Goal: Information Seeking & Learning: Learn about a topic

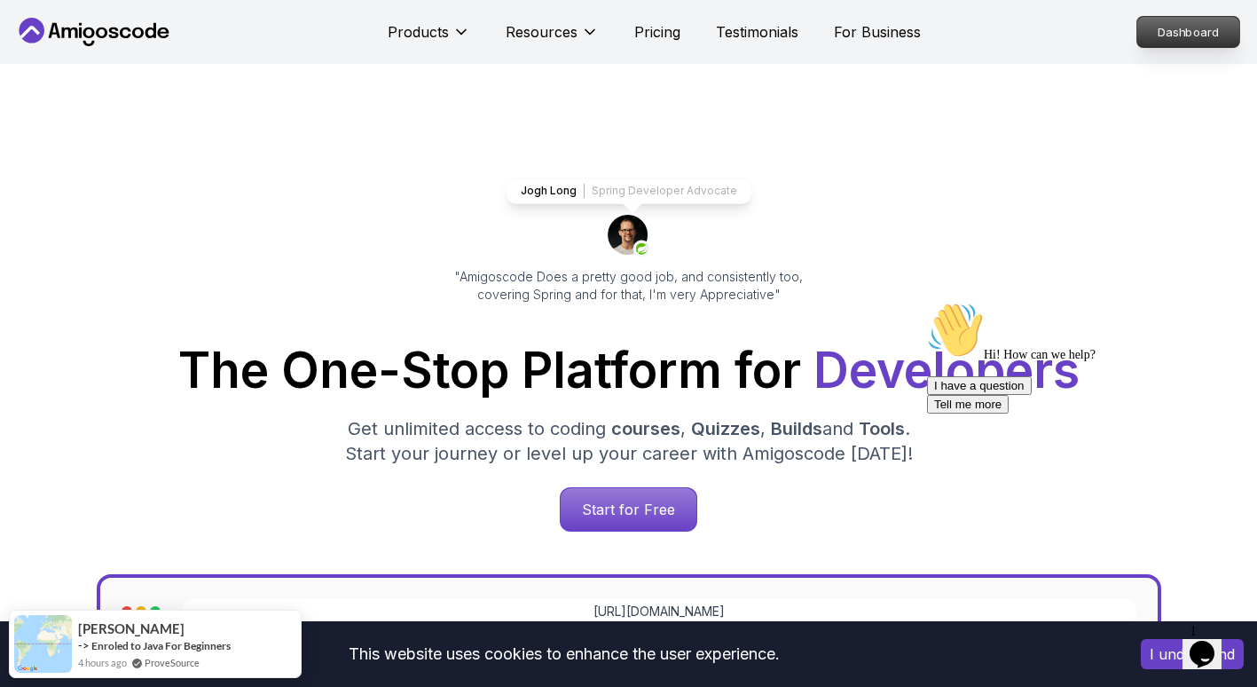
click at [1155, 29] on p "Dashboard" at bounding box center [1188, 32] width 102 height 30
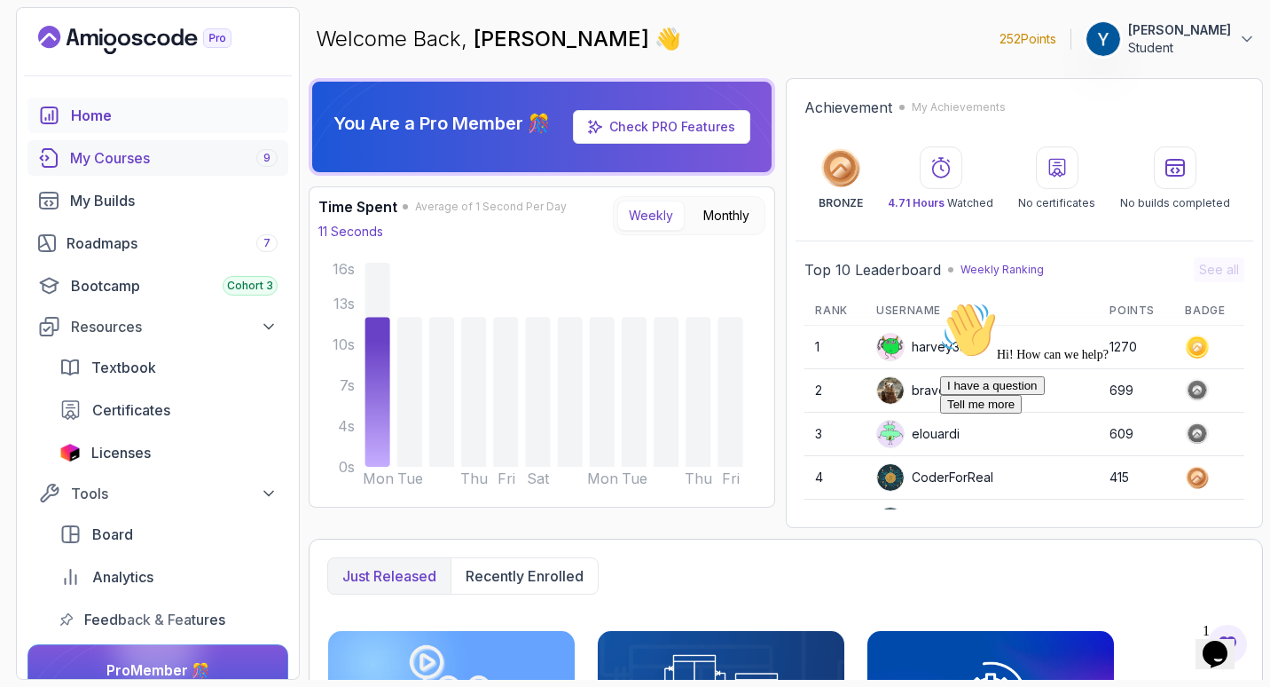
click at [167, 145] on link "My Courses 9" at bounding box center [157, 157] width 261 height 35
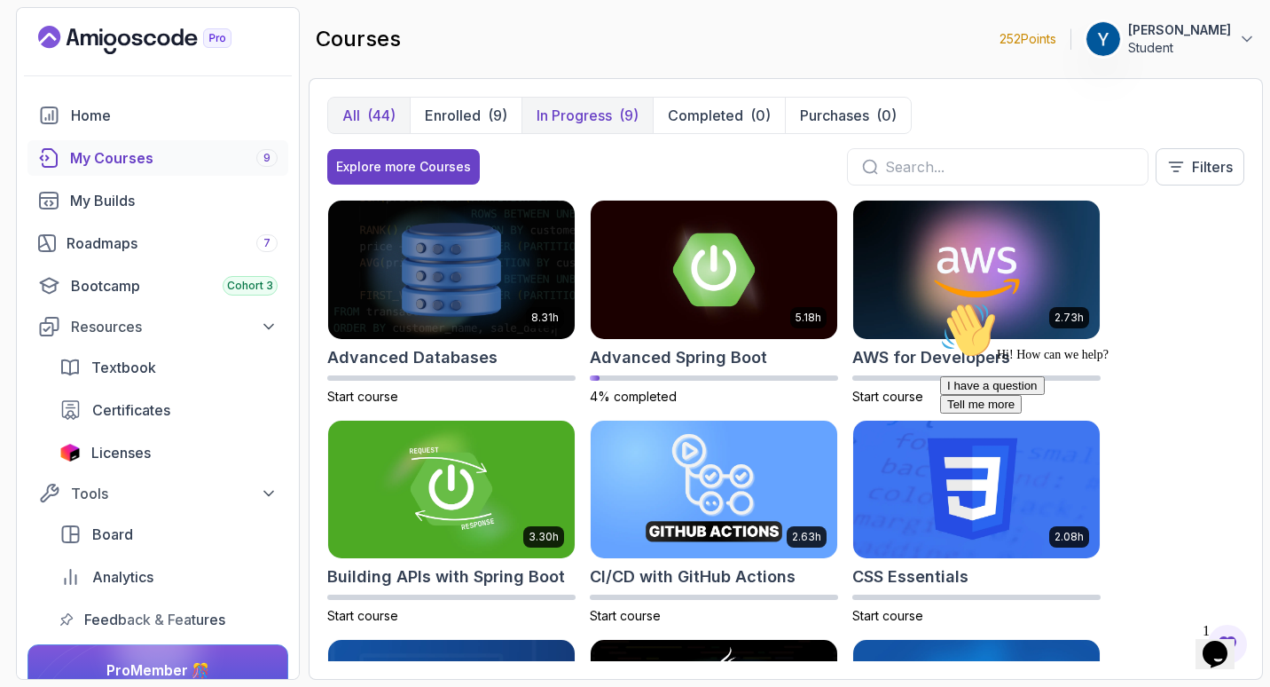
click at [577, 122] on p "In Progress" at bounding box center [574, 115] width 75 height 21
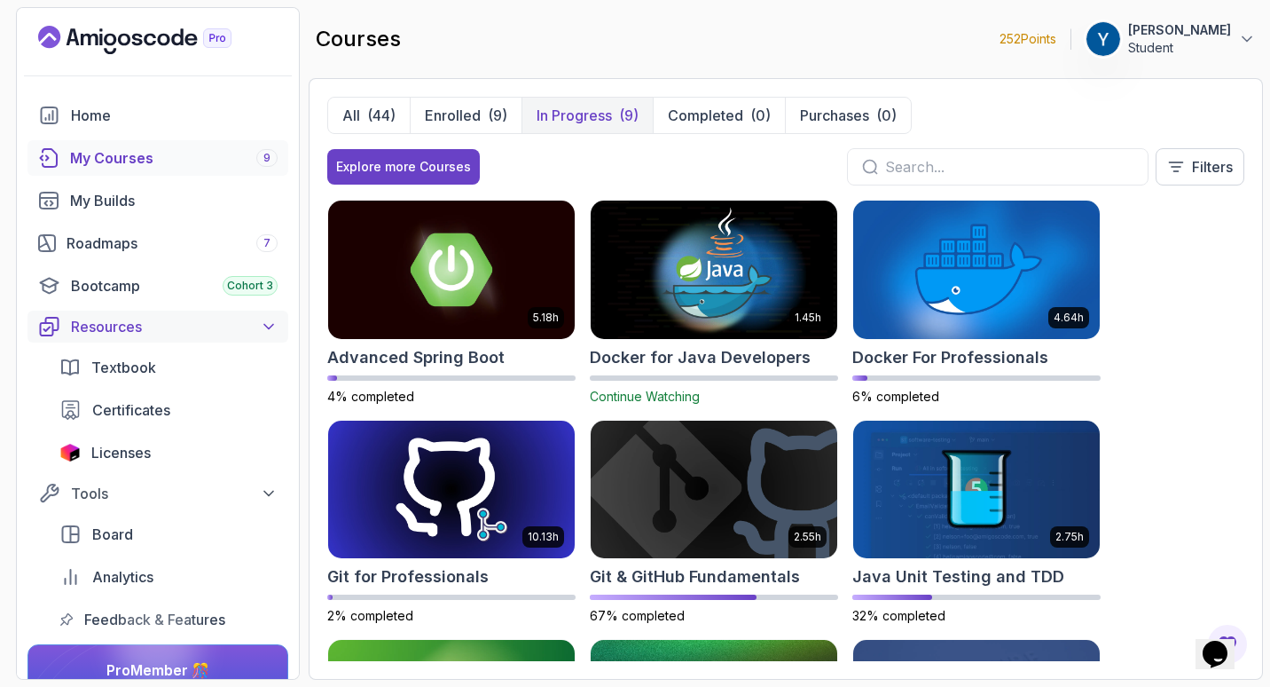
click at [171, 330] on div "Resources" at bounding box center [174, 326] width 207 height 21
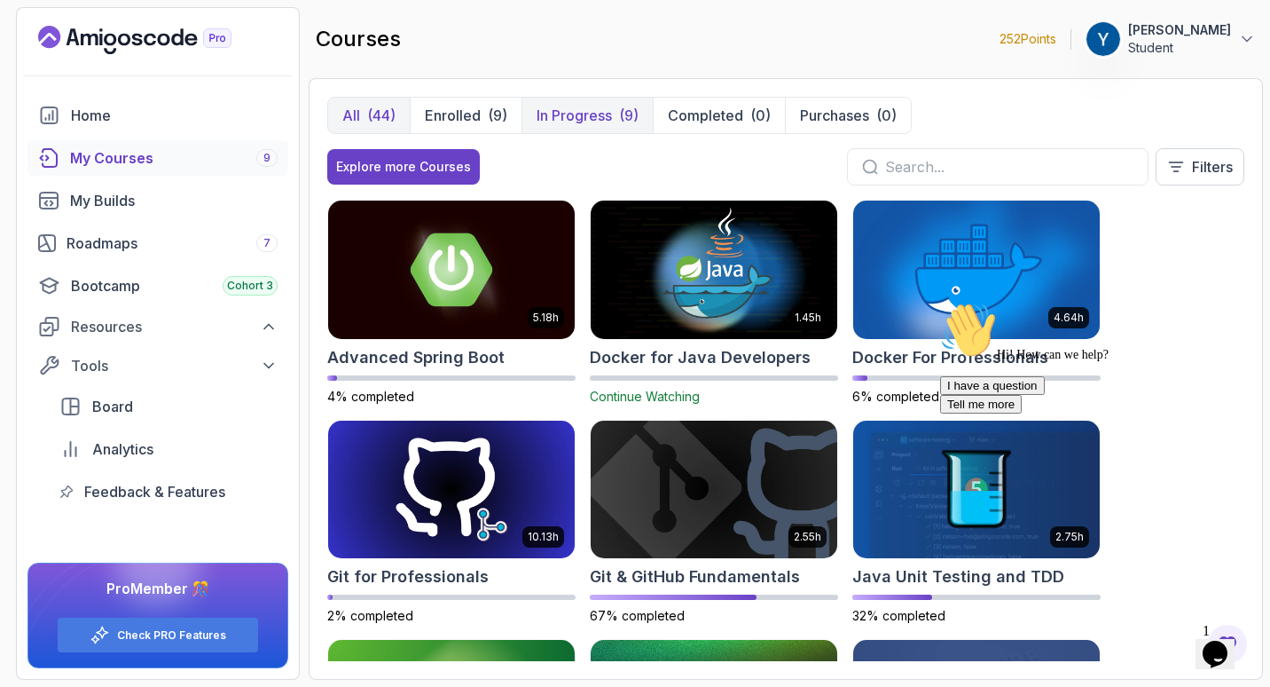
click at [392, 108] on div "(44)" at bounding box center [381, 115] width 28 height 21
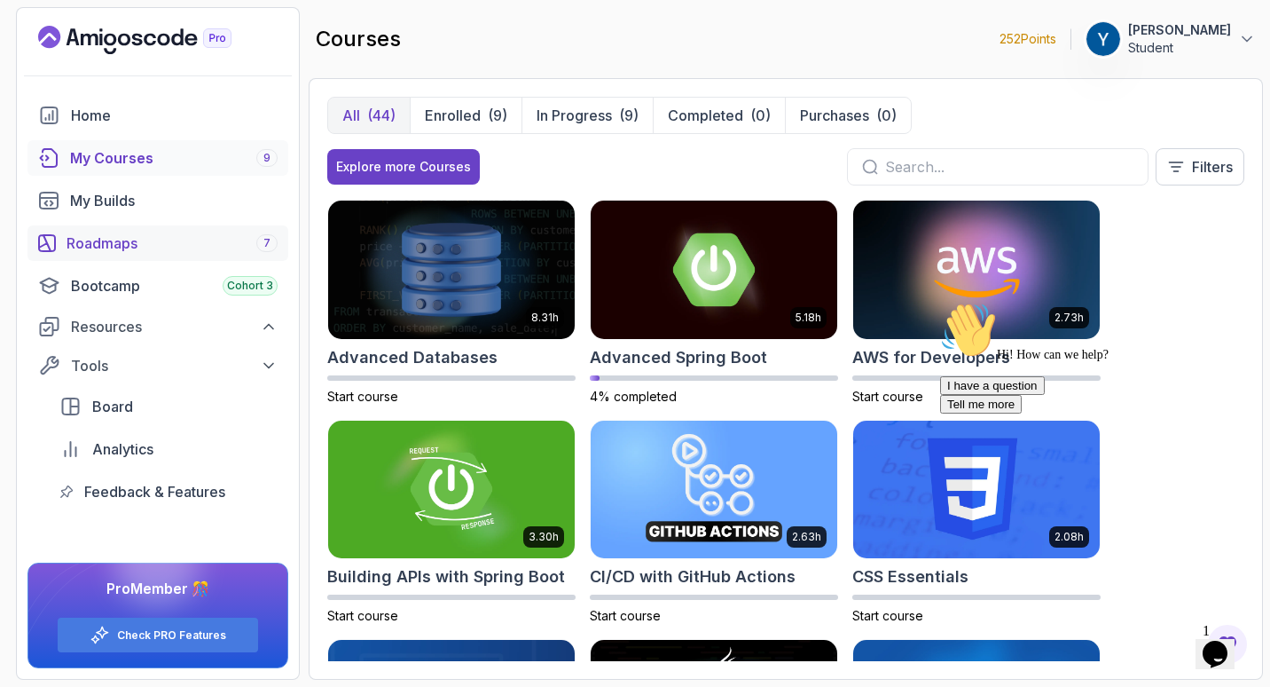
click at [173, 247] on div "Roadmaps 7" at bounding box center [172, 242] width 211 height 21
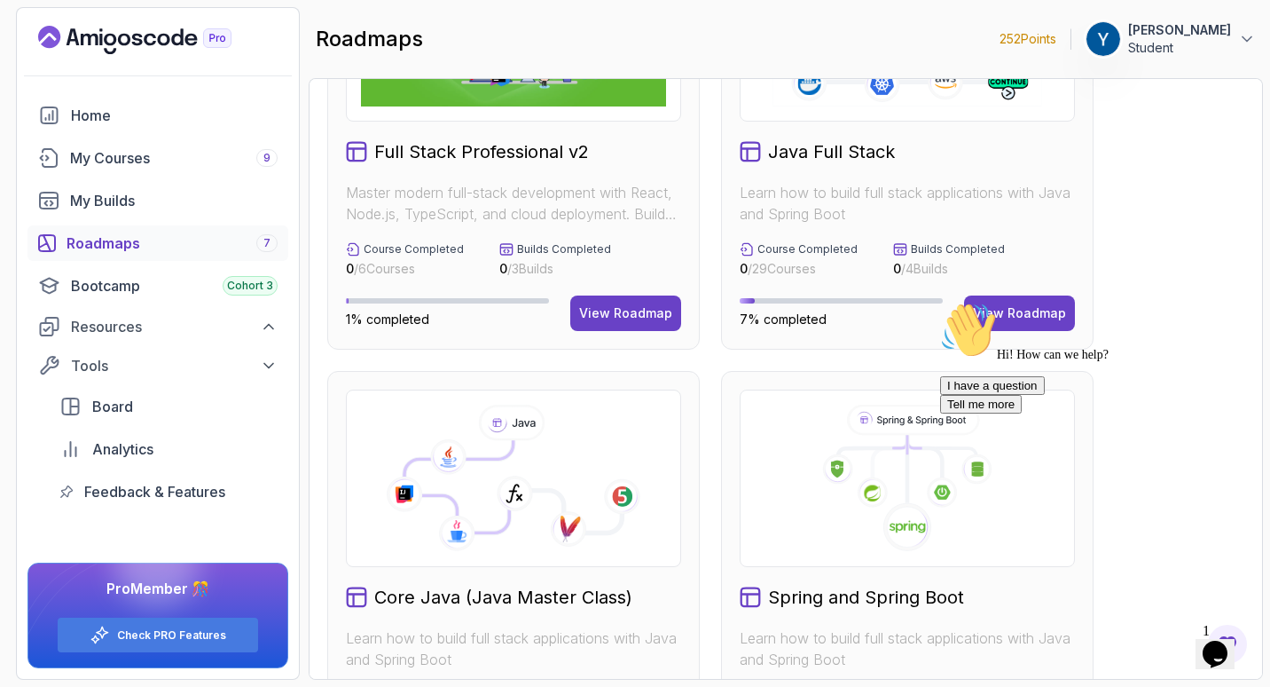
scroll to position [177, 0]
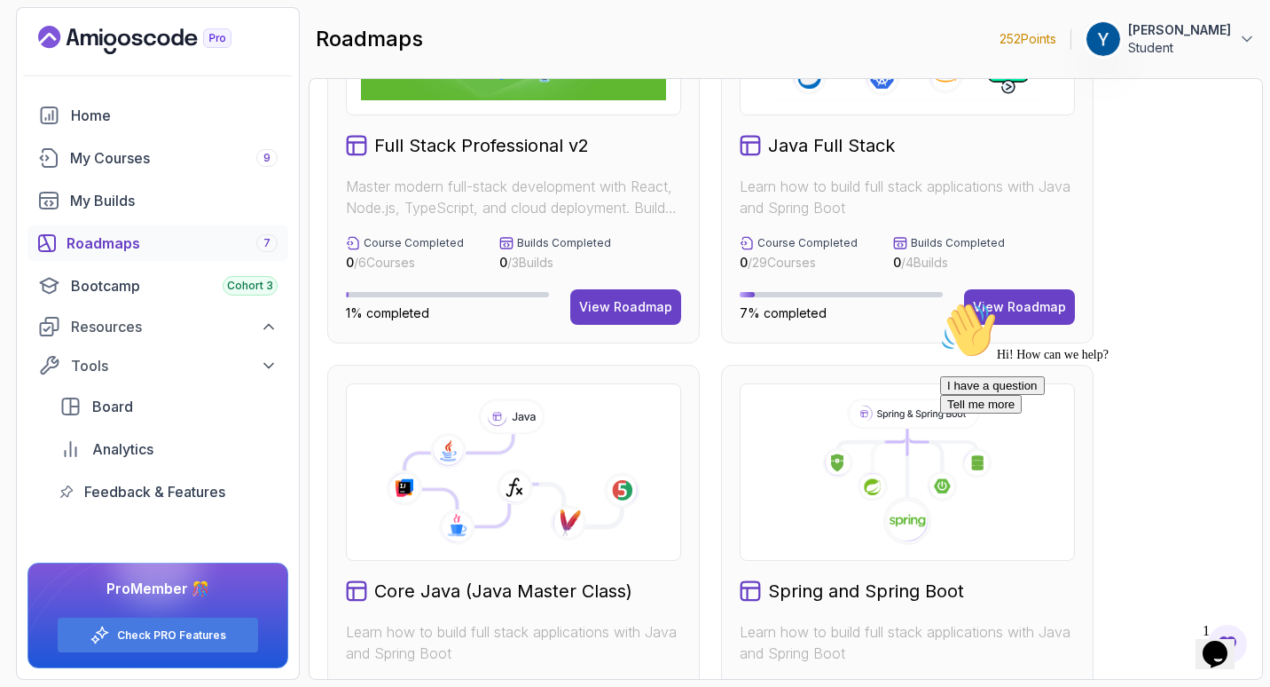
click at [980, 310] on div "Hi! How can we help? I have a question Tell me more" at bounding box center [1099, 358] width 319 height 112
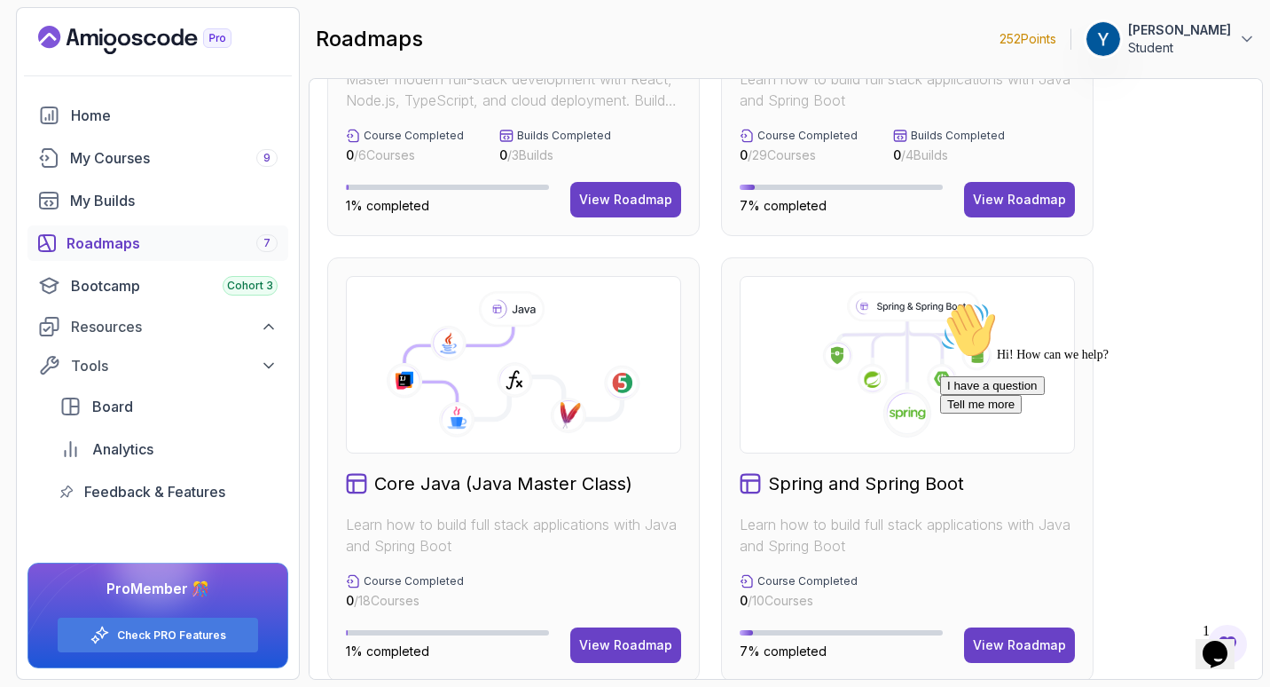
scroll to position [266, 0]
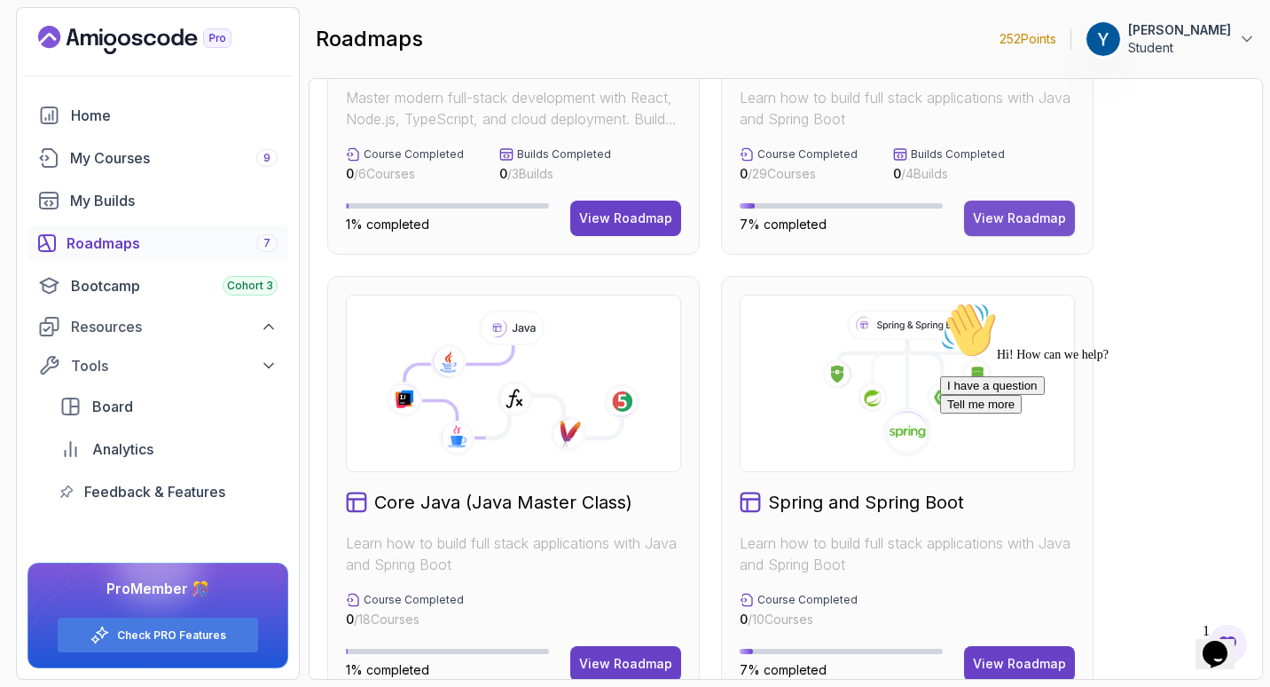
click at [1023, 219] on div "View Roadmap" at bounding box center [1019, 218] width 93 height 18
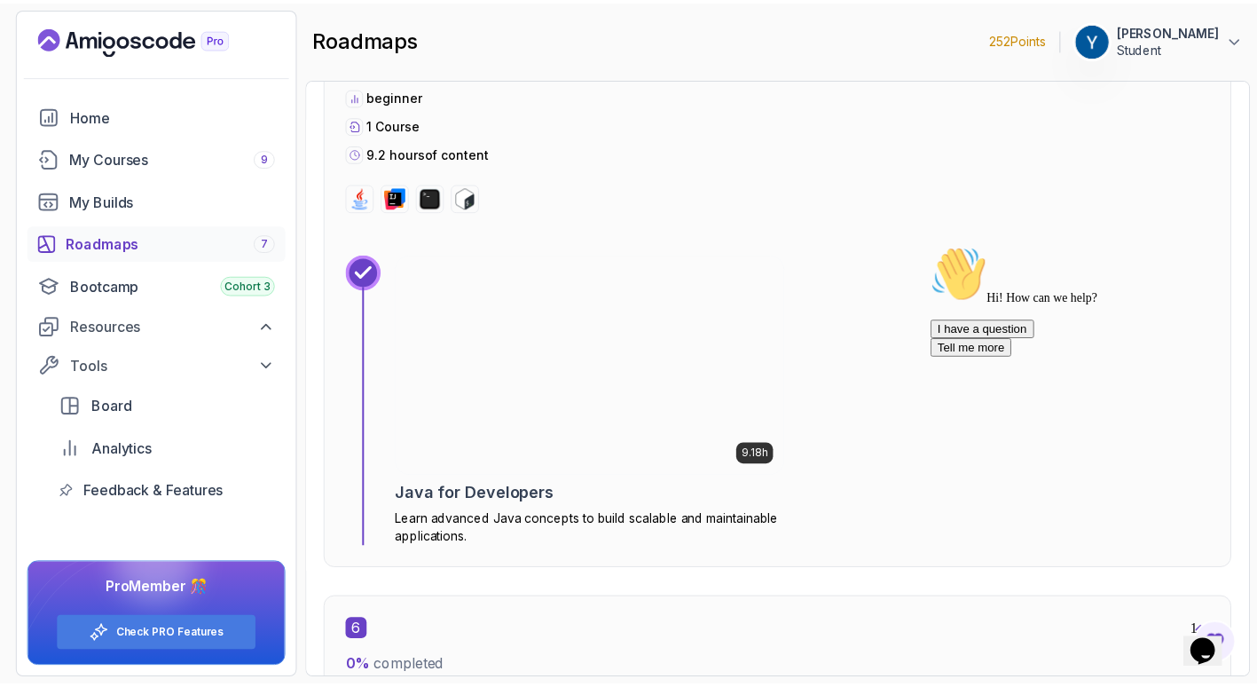
scroll to position [3743, 0]
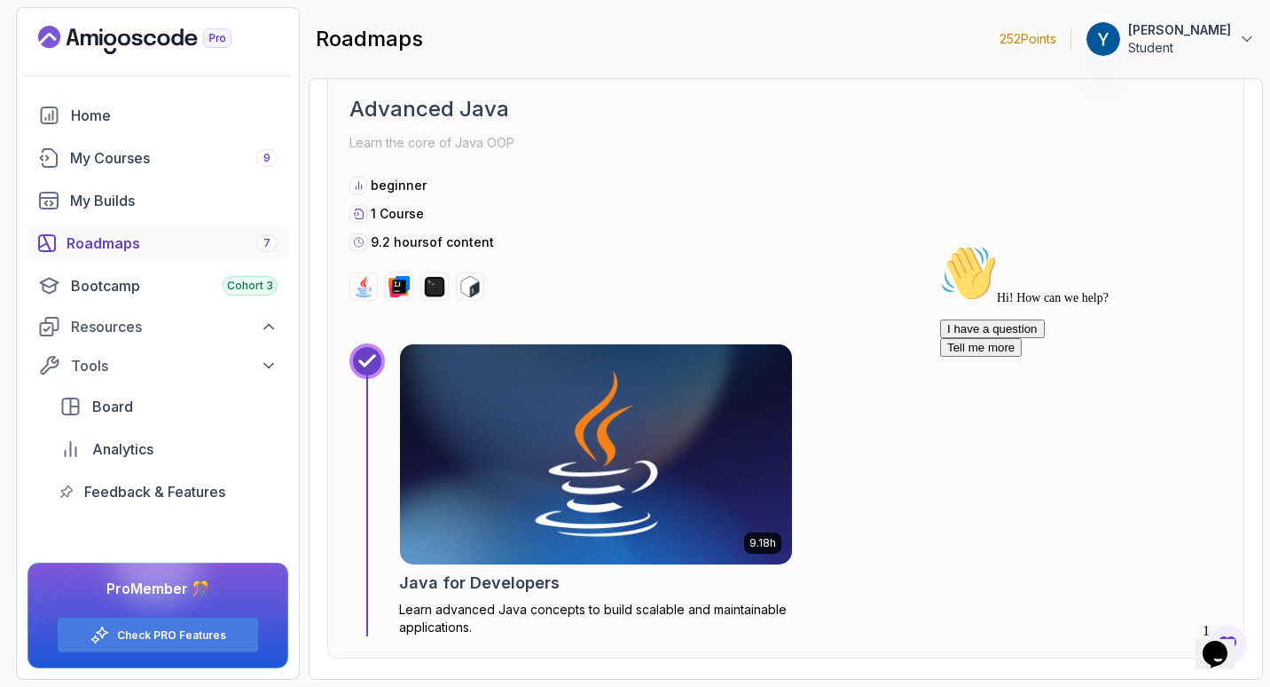
click at [696, 428] on img at bounding box center [596, 454] width 412 height 231
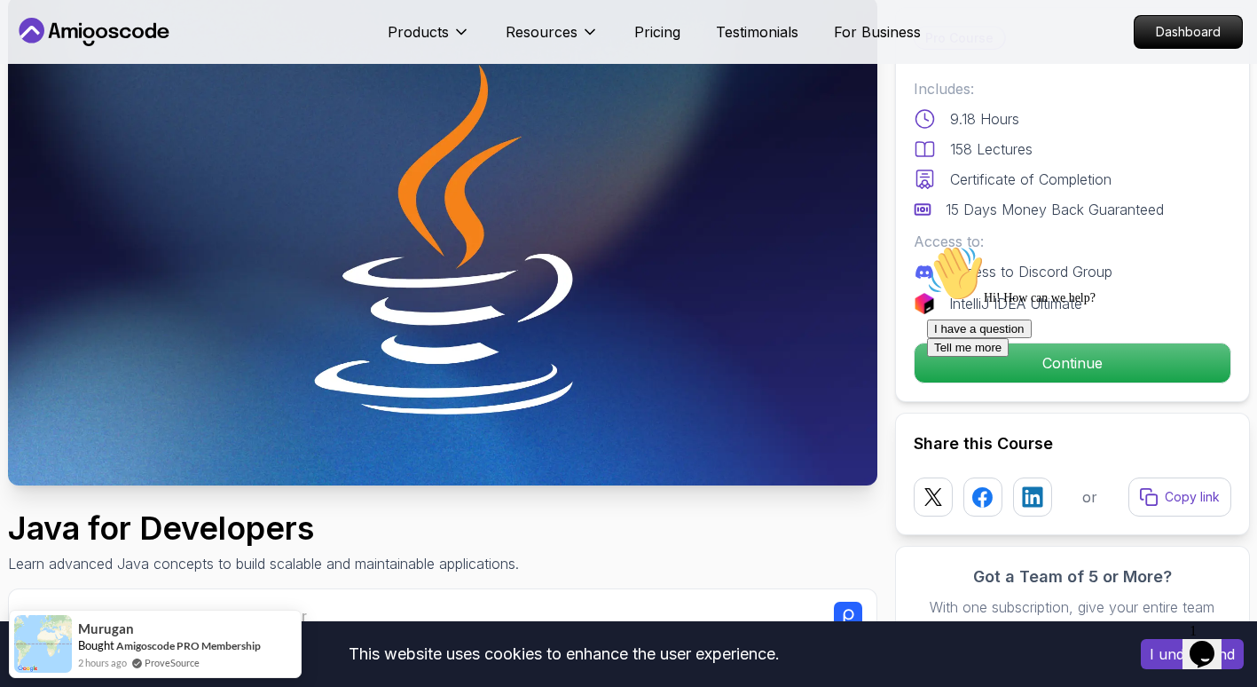
scroll to position [89, 0]
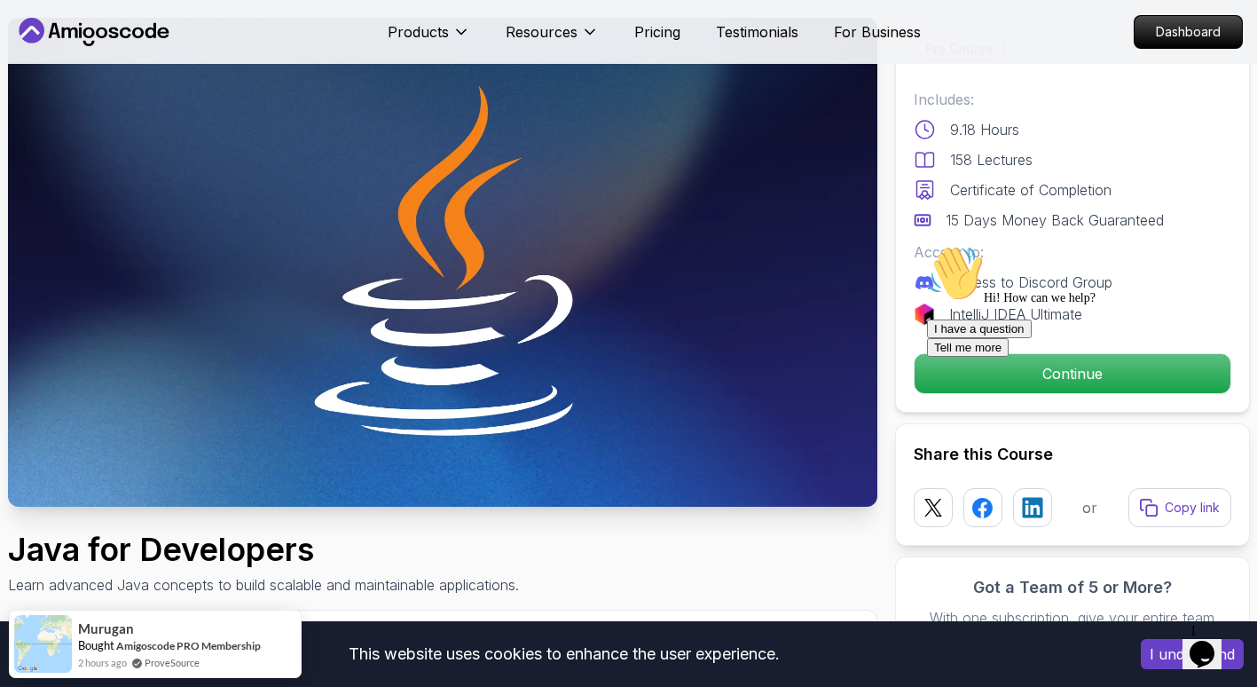
click at [927, 357] on div "Hi! How can we help? I have a question Tell me more" at bounding box center [1086, 301] width 319 height 112
click at [963, 357] on div "Hi! How can we help? I have a question Tell me more" at bounding box center [1086, 301] width 319 height 112
click at [990, 357] on div "Hi! How can we help? I have a question Tell me more" at bounding box center [1086, 301] width 319 height 112
click at [978, 357] on div "Hi! How can we help? I have a question Tell me more" at bounding box center [1086, 301] width 319 height 112
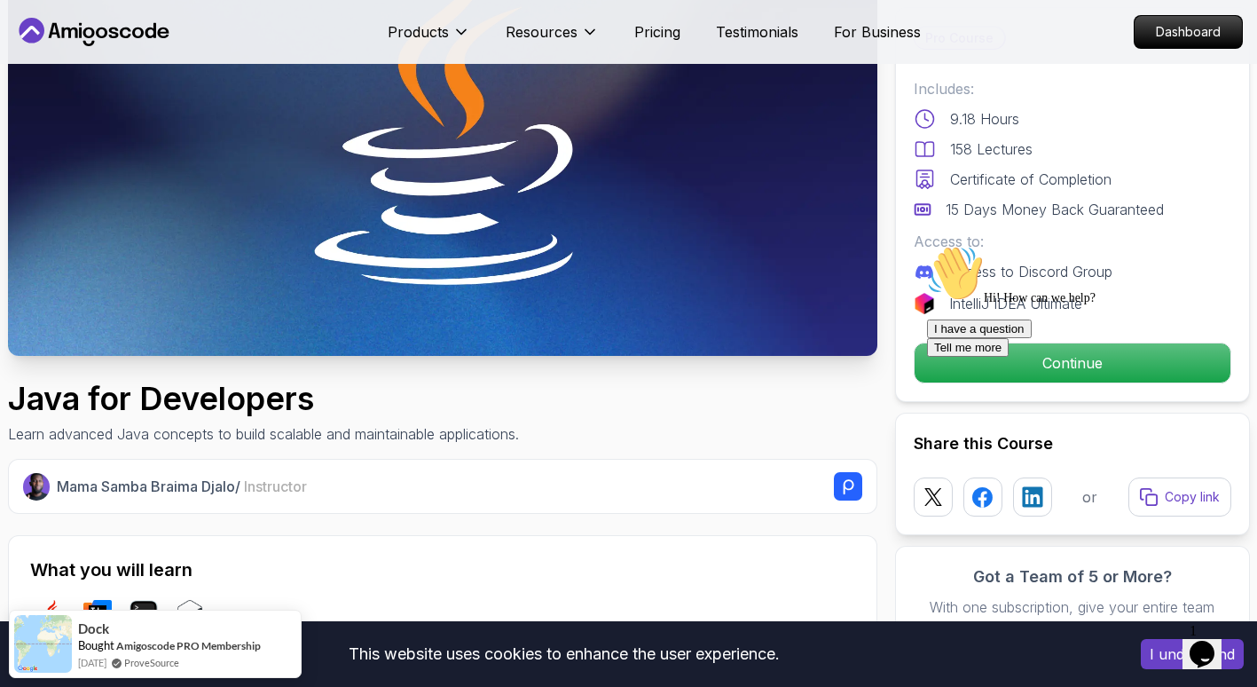
scroll to position [0, 0]
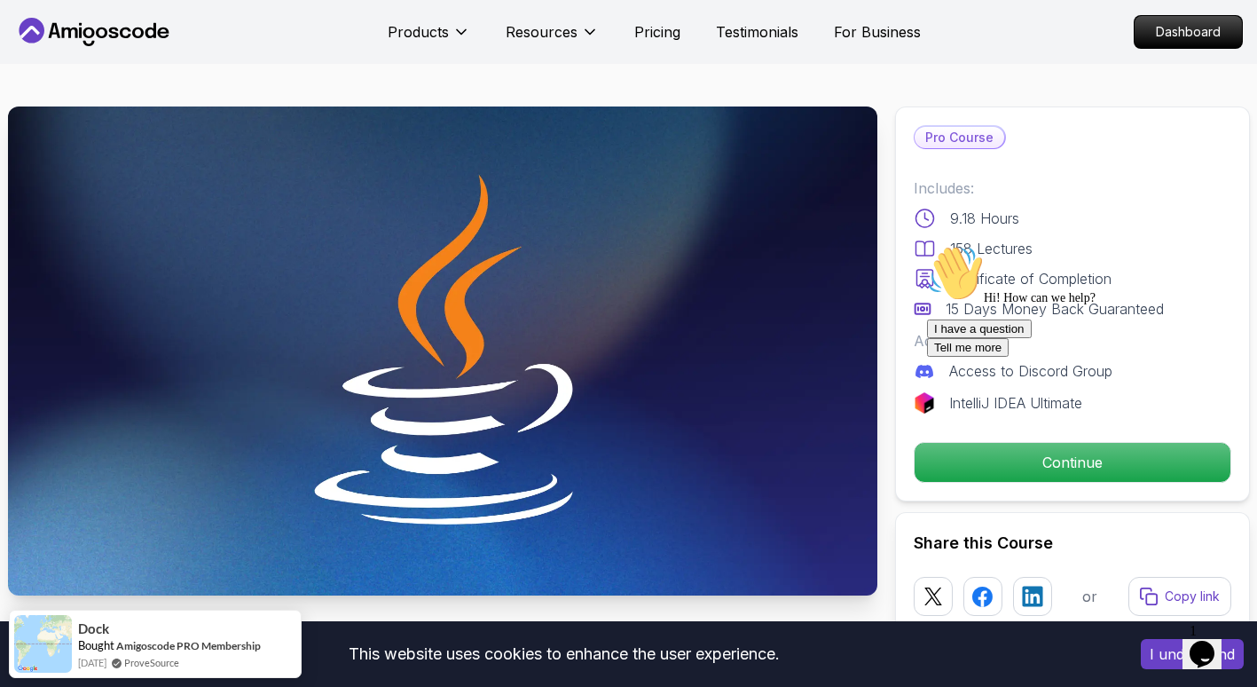
click at [945, 357] on div "Hi! How can we help? I have a question Tell me more" at bounding box center [1086, 301] width 319 height 112
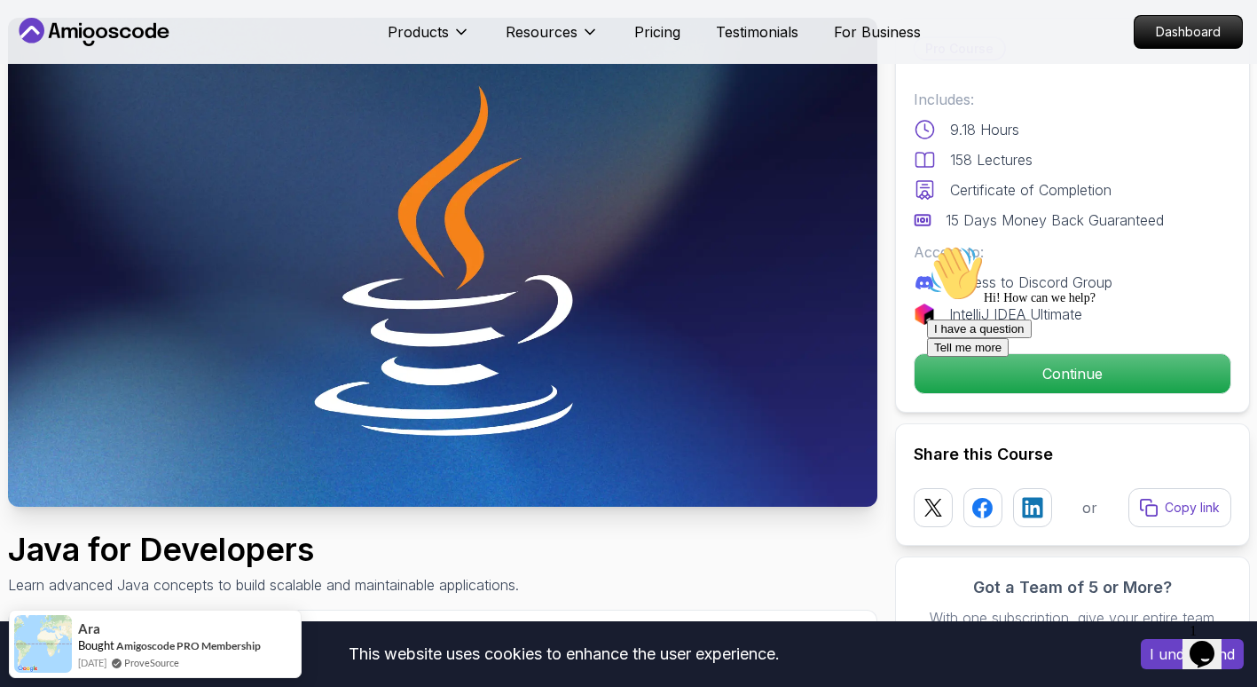
scroll to position [177, 0]
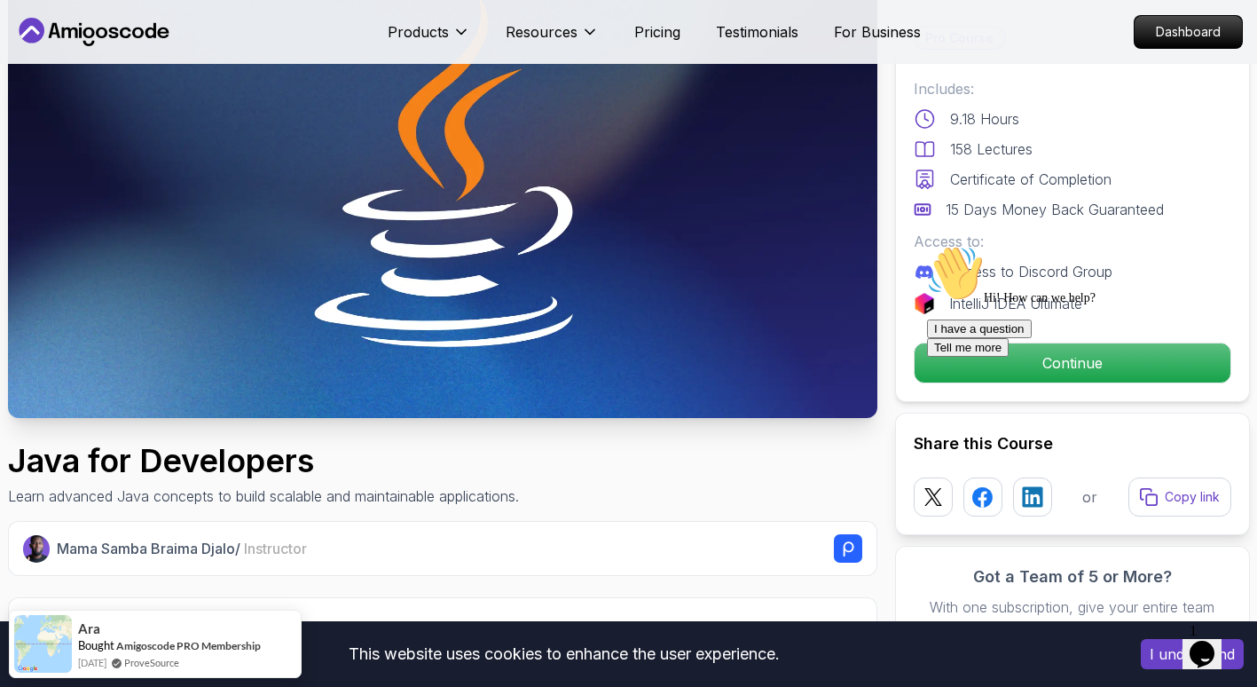
click at [1014, 357] on div "Hi! How can we help? I have a question Tell me more" at bounding box center [1086, 301] width 319 height 112
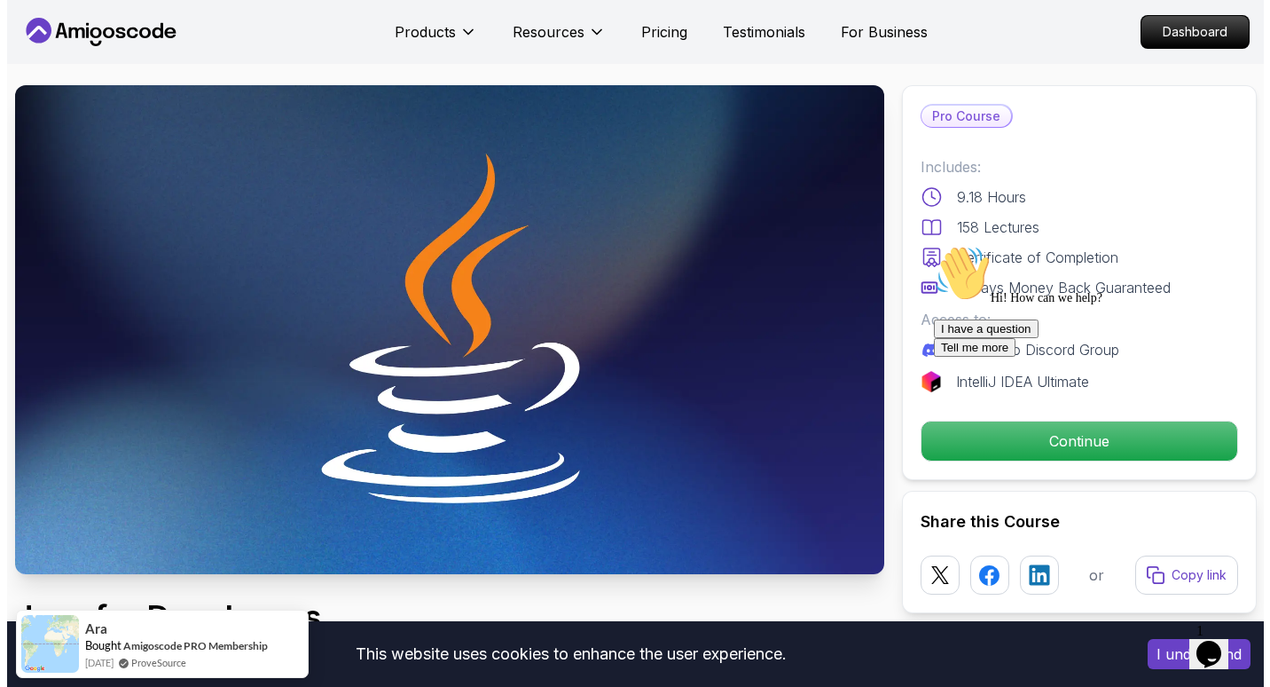
scroll to position [0, 0]
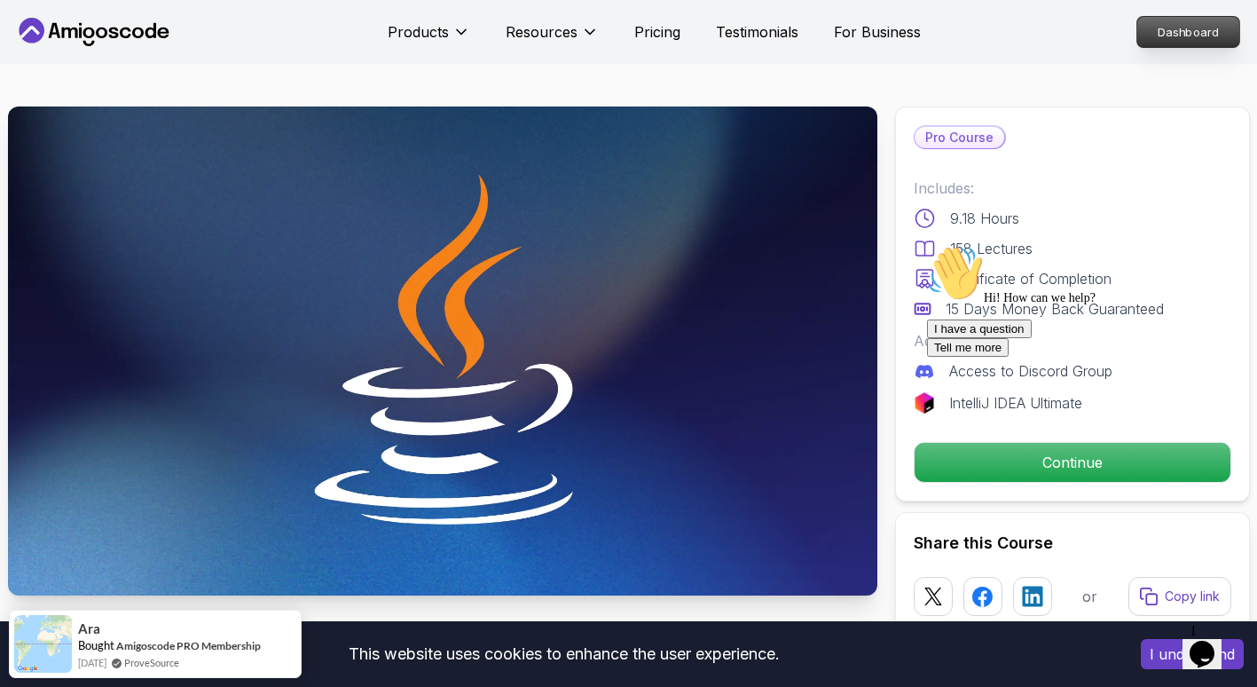
click at [1186, 33] on p "Dashboard" at bounding box center [1188, 32] width 102 height 30
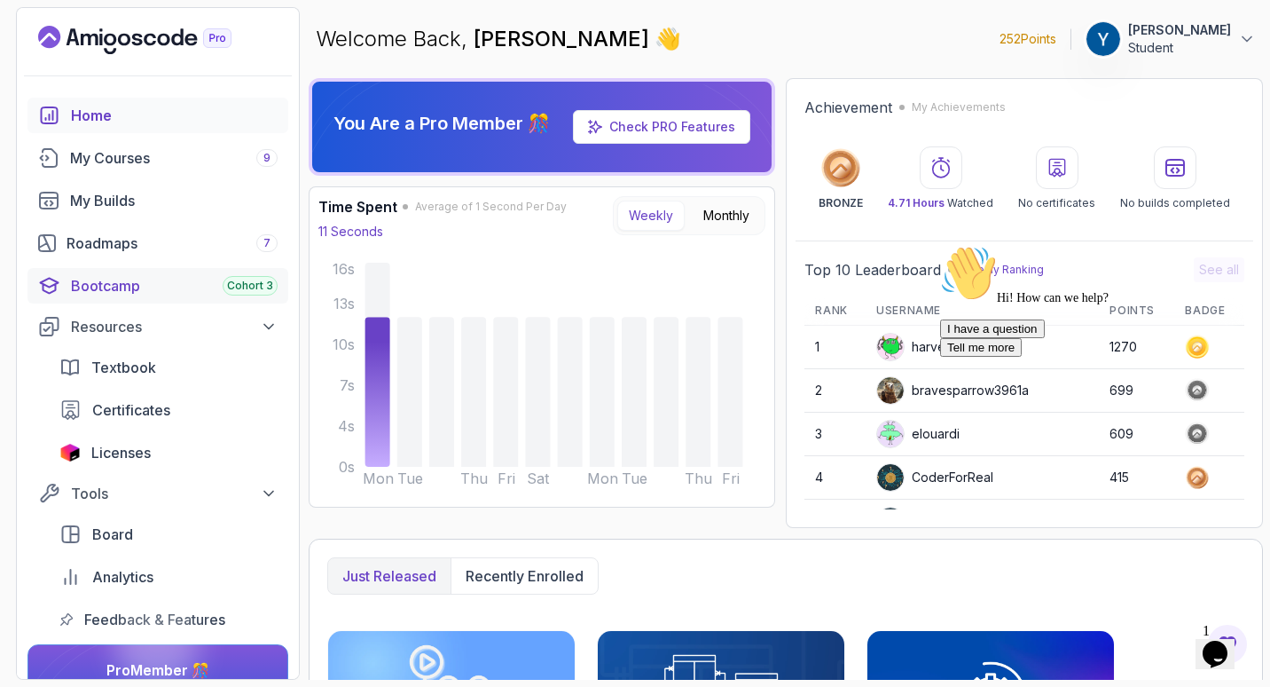
click at [170, 290] on div "Bootcamp Cohort 3" at bounding box center [174, 285] width 207 height 21
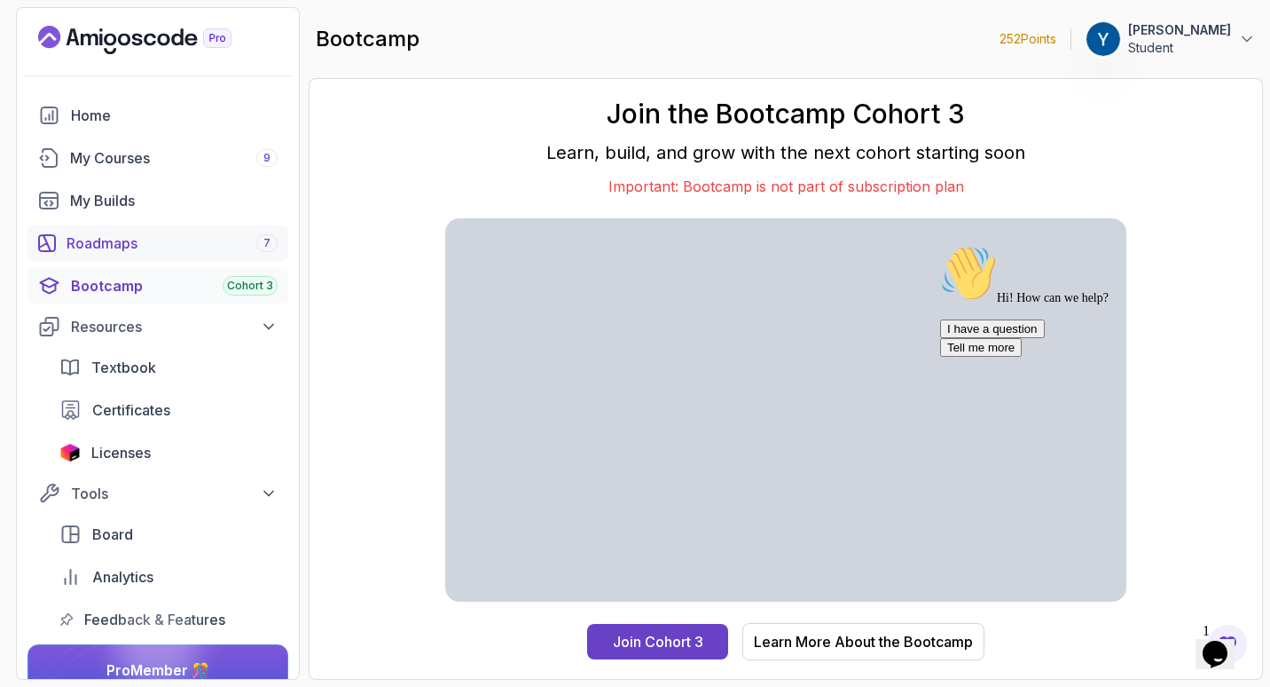
click at [182, 246] on div "Roadmaps 7" at bounding box center [172, 242] width 211 height 21
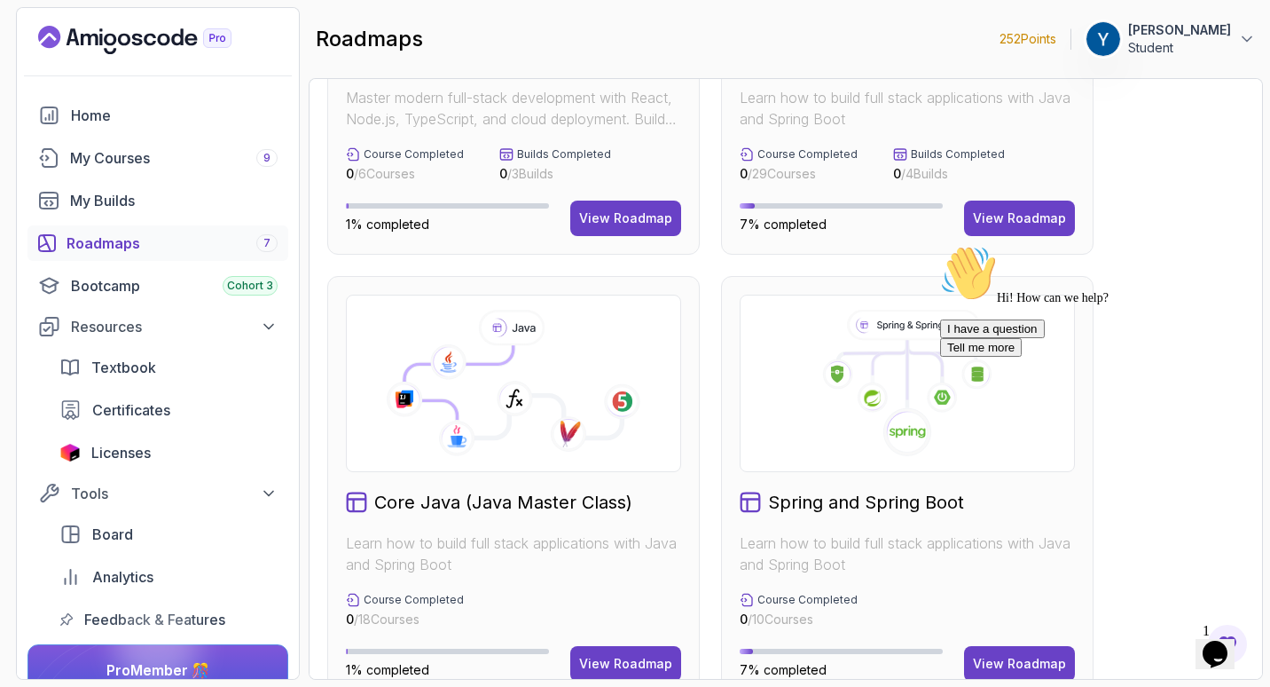
scroll to position [177, 0]
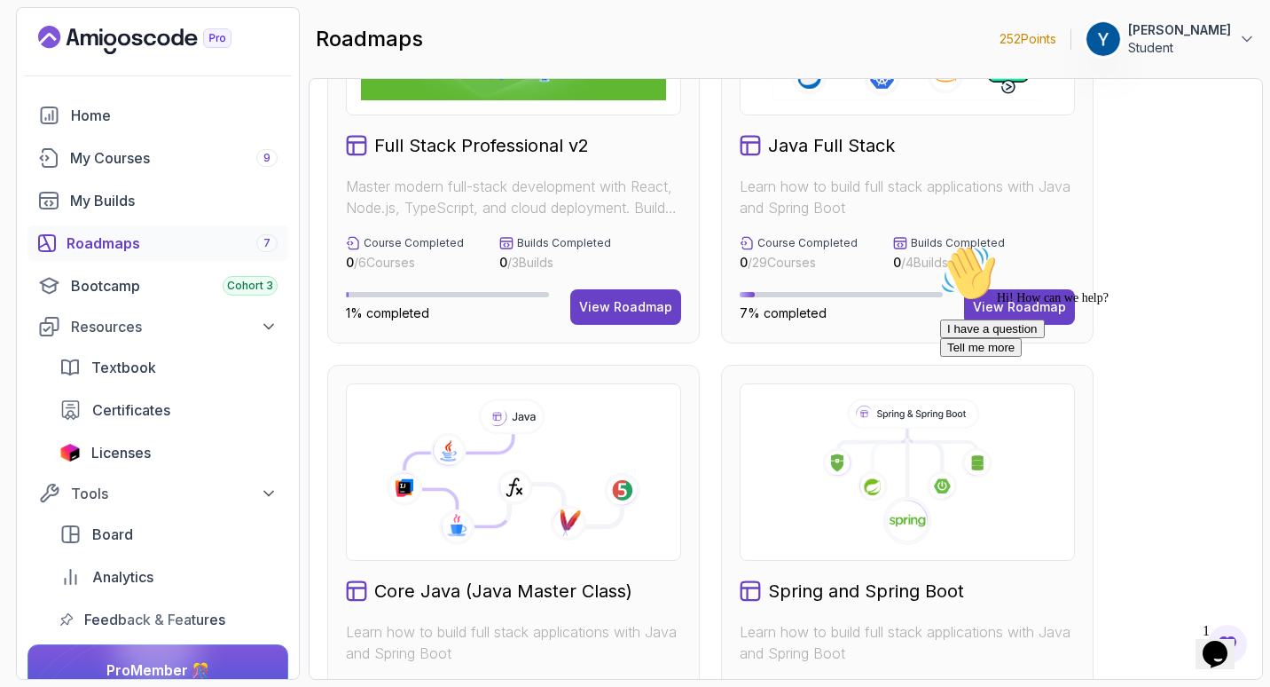
click at [891, 160] on div "Java Full Stack Learn how to build full stack applications with Java and Spring…" at bounding box center [907, 131] width 373 height 424
click at [999, 295] on div "Hi! How can we help? I have a question Tell me more" at bounding box center [1099, 301] width 319 height 112
click at [1000, 302] on div "Hi! How can we help? I have a question Tell me more" at bounding box center [1099, 301] width 319 height 112
click at [1008, 301] on div "Hi! How can we help? I have a question Tell me more" at bounding box center [1099, 301] width 319 height 112
click at [1001, 302] on div "Hi! How can we help? I have a question Tell me more" at bounding box center [1099, 301] width 319 height 112
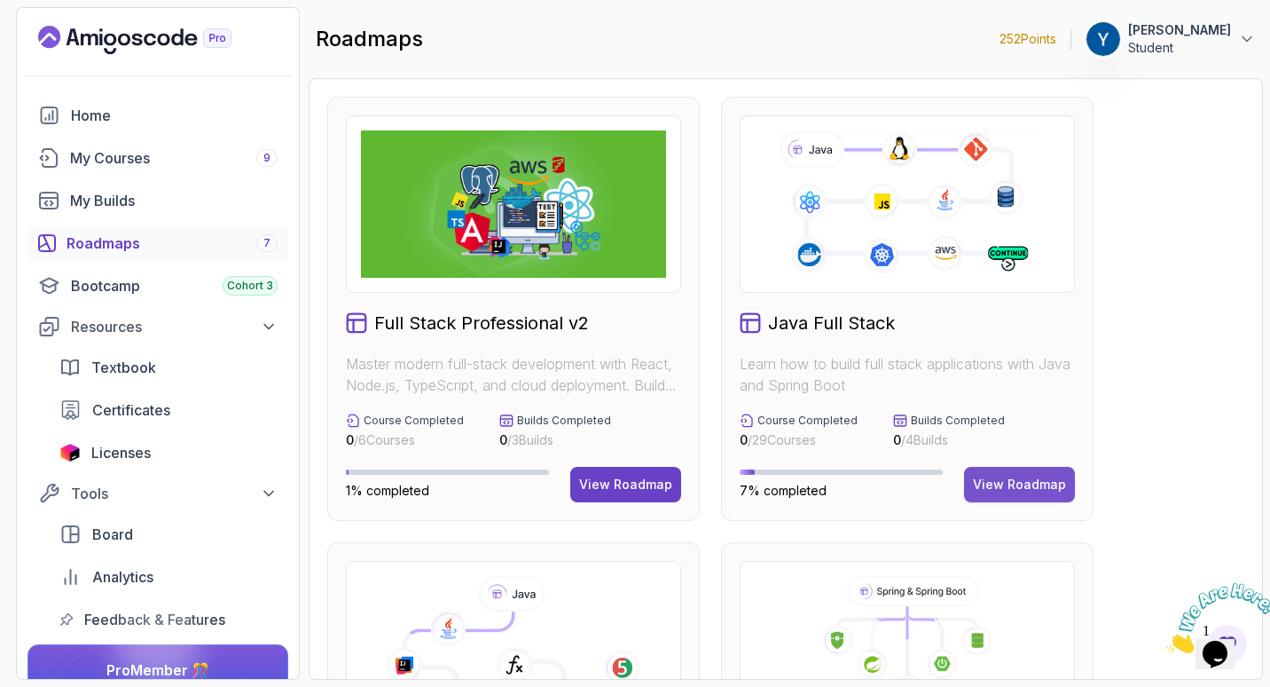
click at [1012, 483] on div "View Roadmap" at bounding box center [1019, 484] width 93 height 18
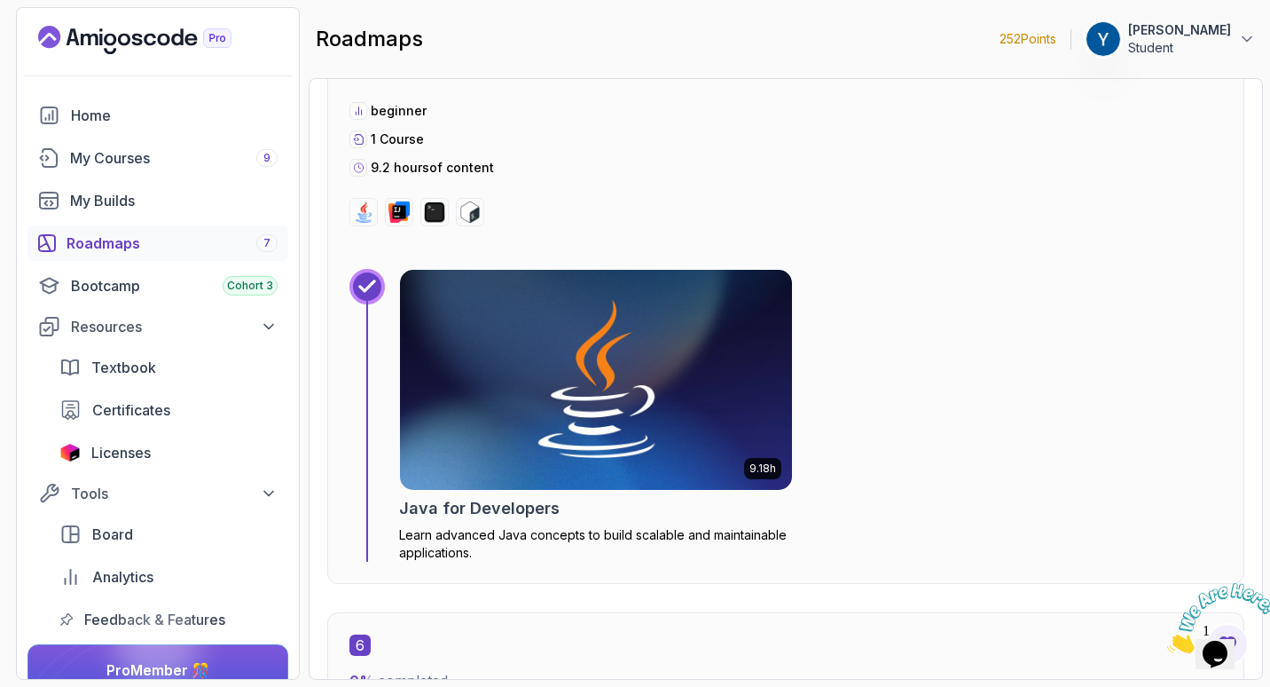
scroll to position [3815, 0]
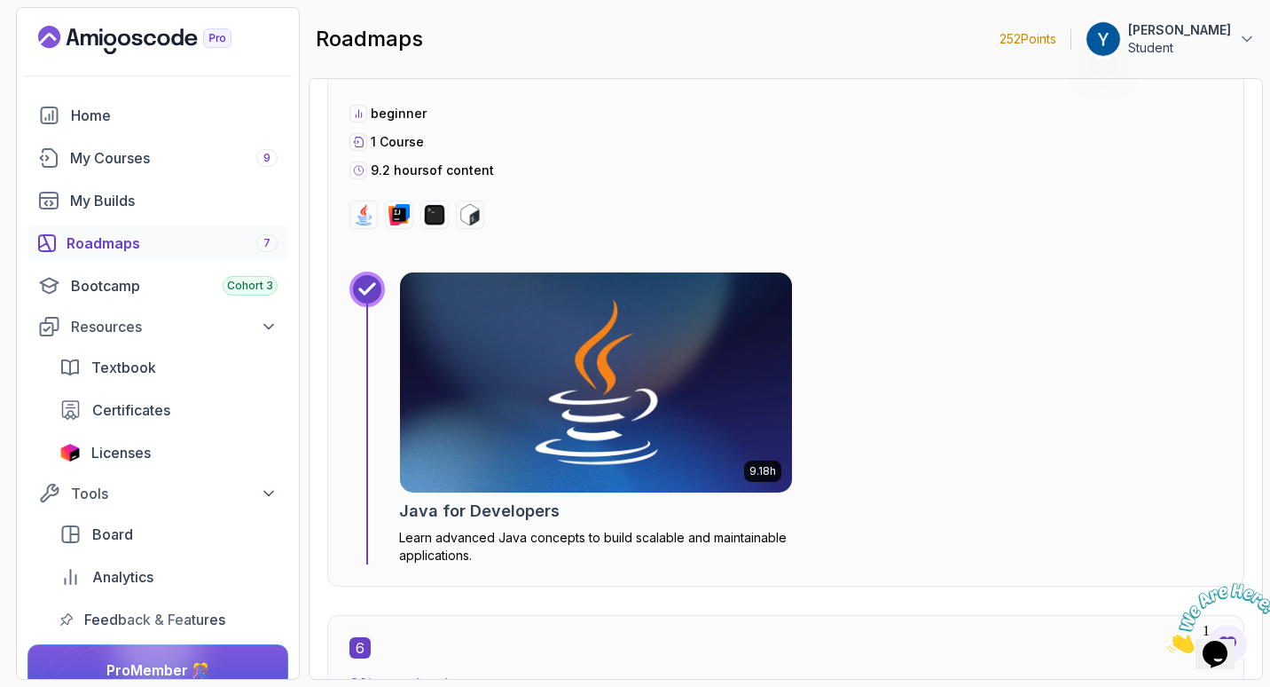
click at [555, 409] on img at bounding box center [596, 382] width 412 height 231
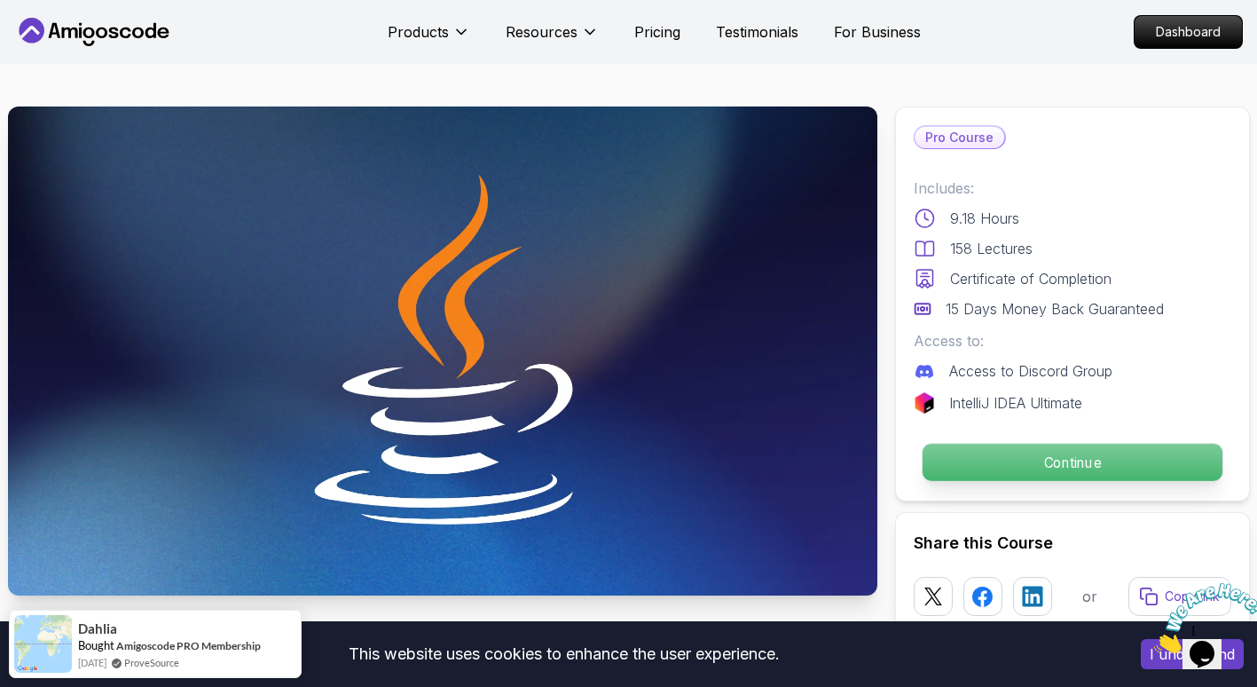
click at [1036, 473] on p "Continue" at bounding box center [1072, 461] width 300 height 37
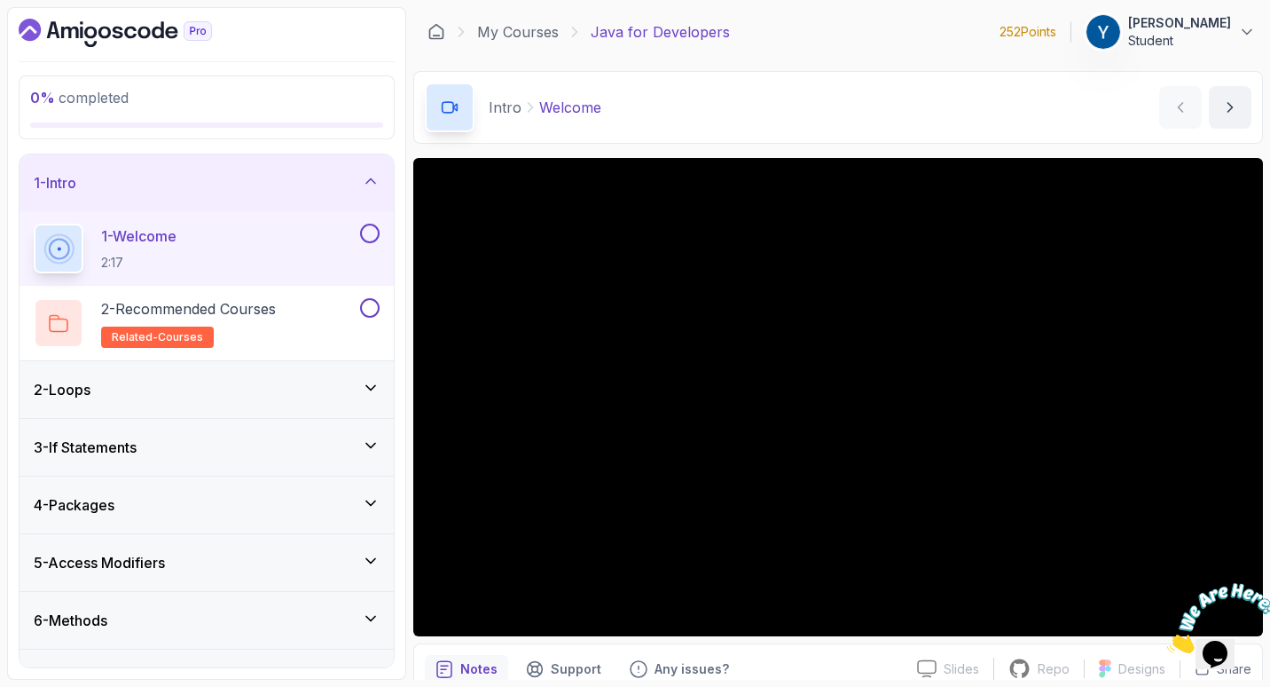
scroll to position [80, 0]
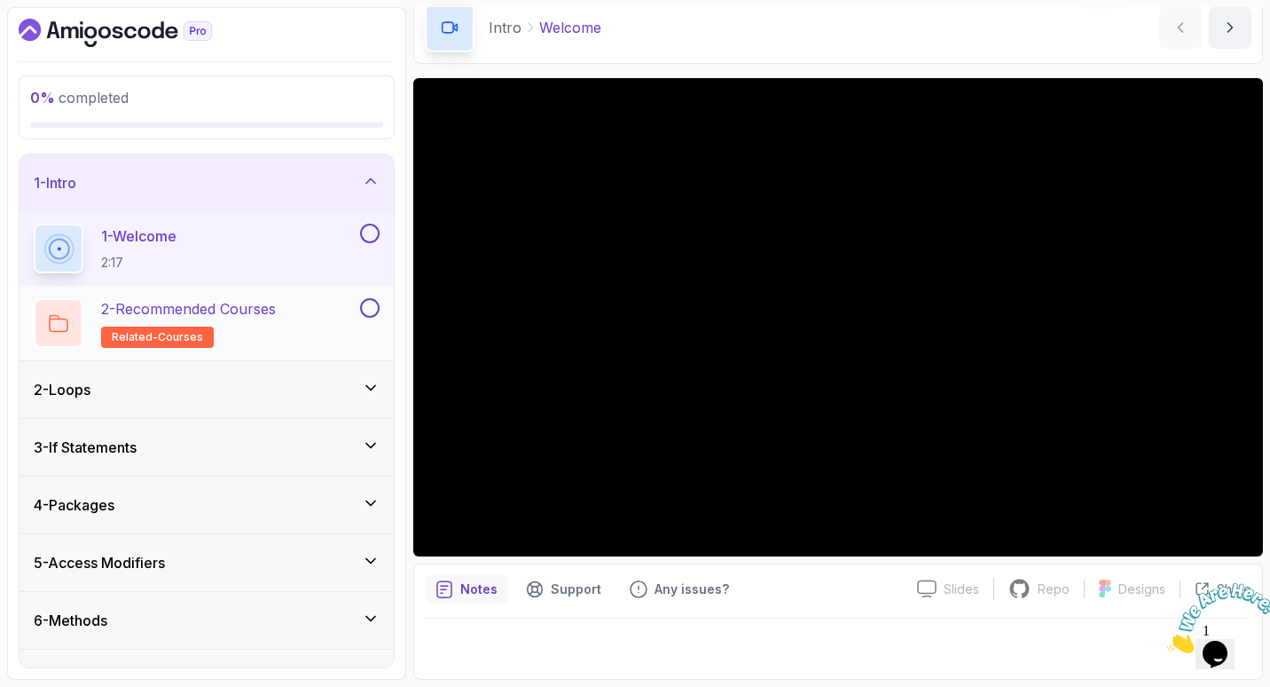
click at [288, 329] on div "2 - Recommended Courses related-courses" at bounding box center [195, 323] width 323 height 50
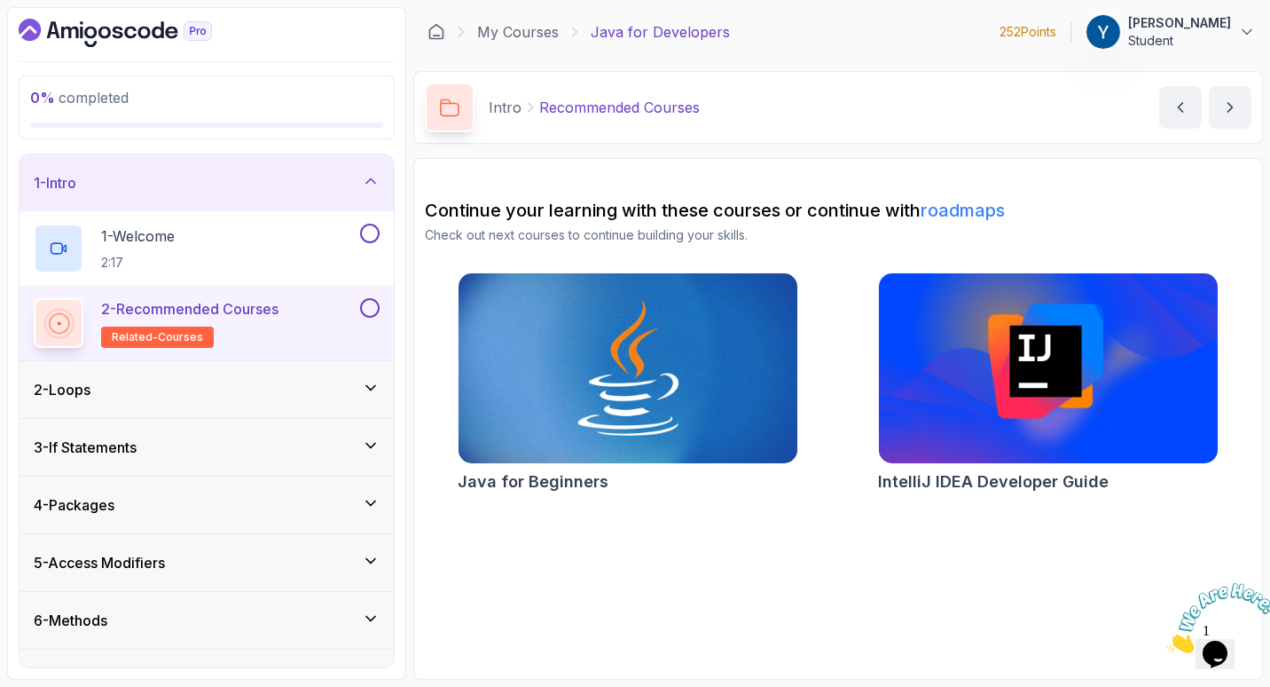
click at [258, 412] on div "2 - Loops" at bounding box center [207, 389] width 374 height 57
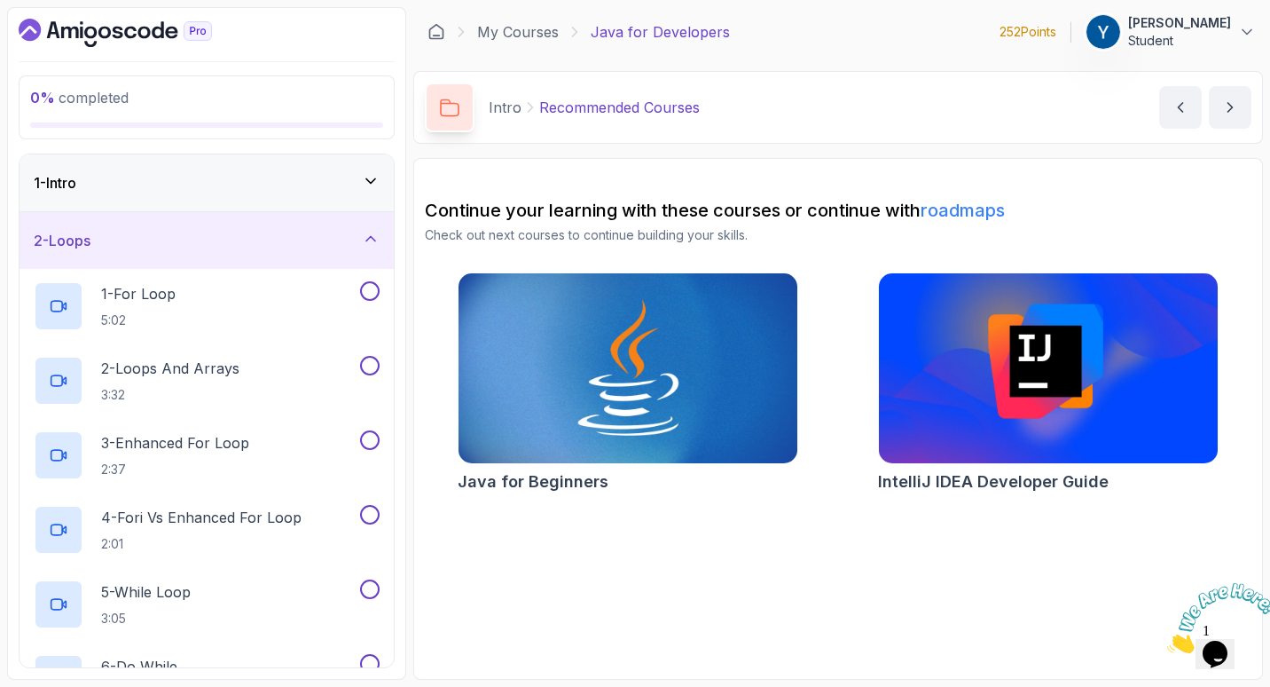
click at [293, 203] on div "1 - Intro" at bounding box center [207, 182] width 374 height 57
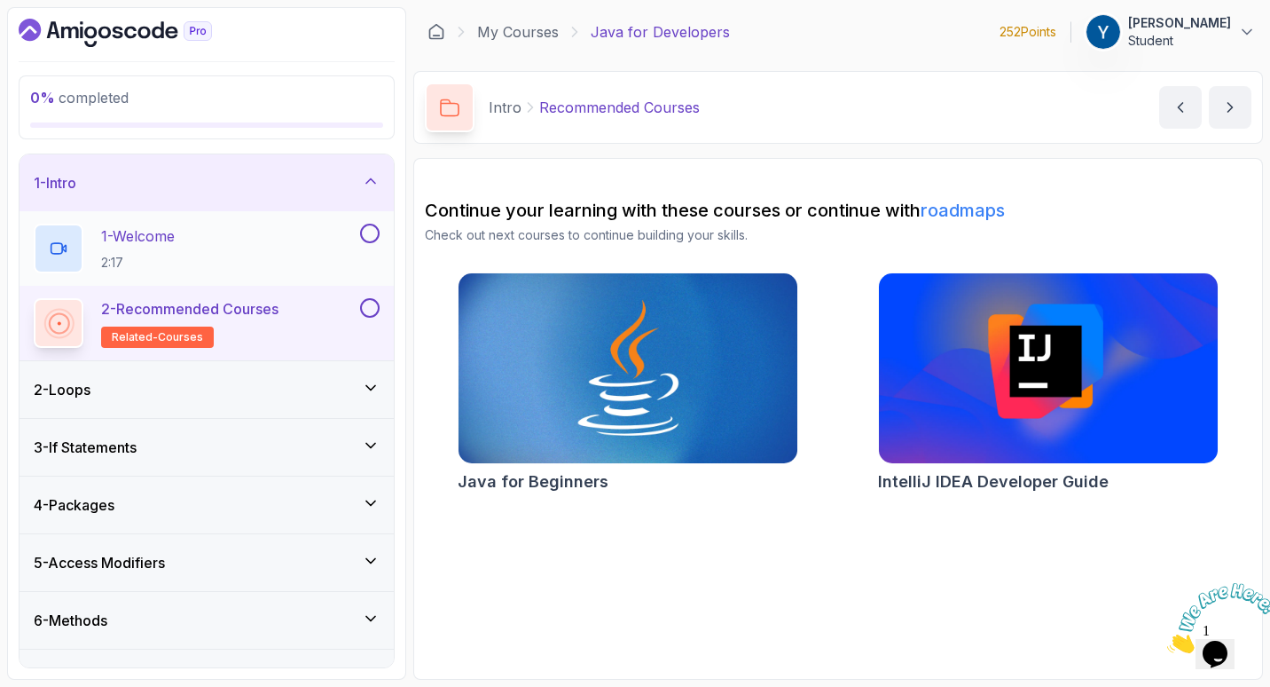
click at [373, 230] on button at bounding box center [370, 234] width 20 height 20
click at [368, 308] on button at bounding box center [370, 308] width 20 height 20
click at [292, 379] on div "2 - Loops" at bounding box center [207, 389] width 346 height 21
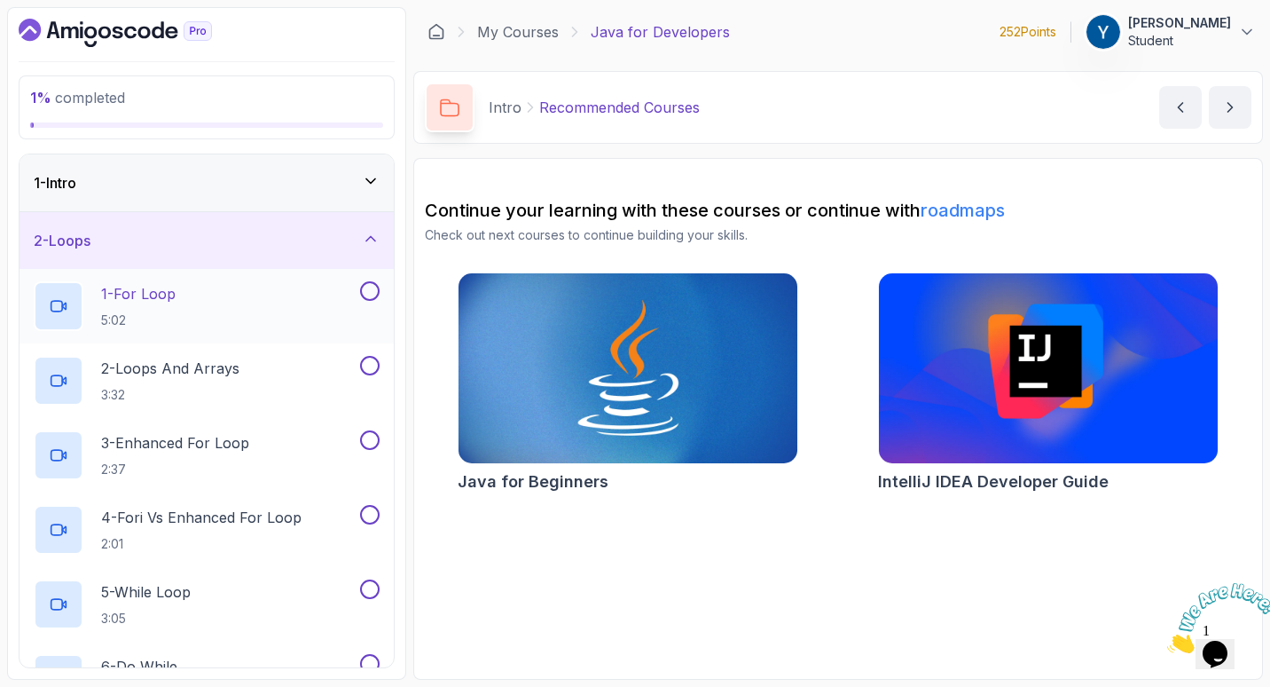
click at [282, 318] on div "1 - For Loop 5:02" at bounding box center [195, 306] width 323 height 50
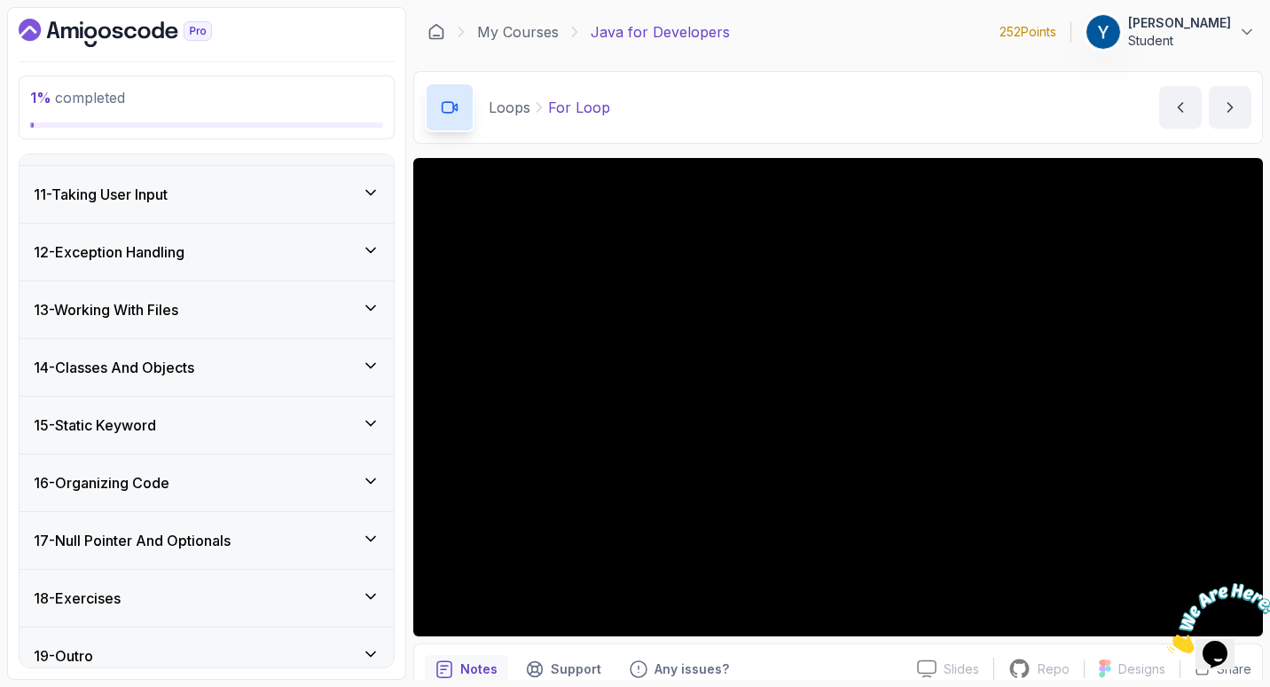
scroll to position [1103, 0]
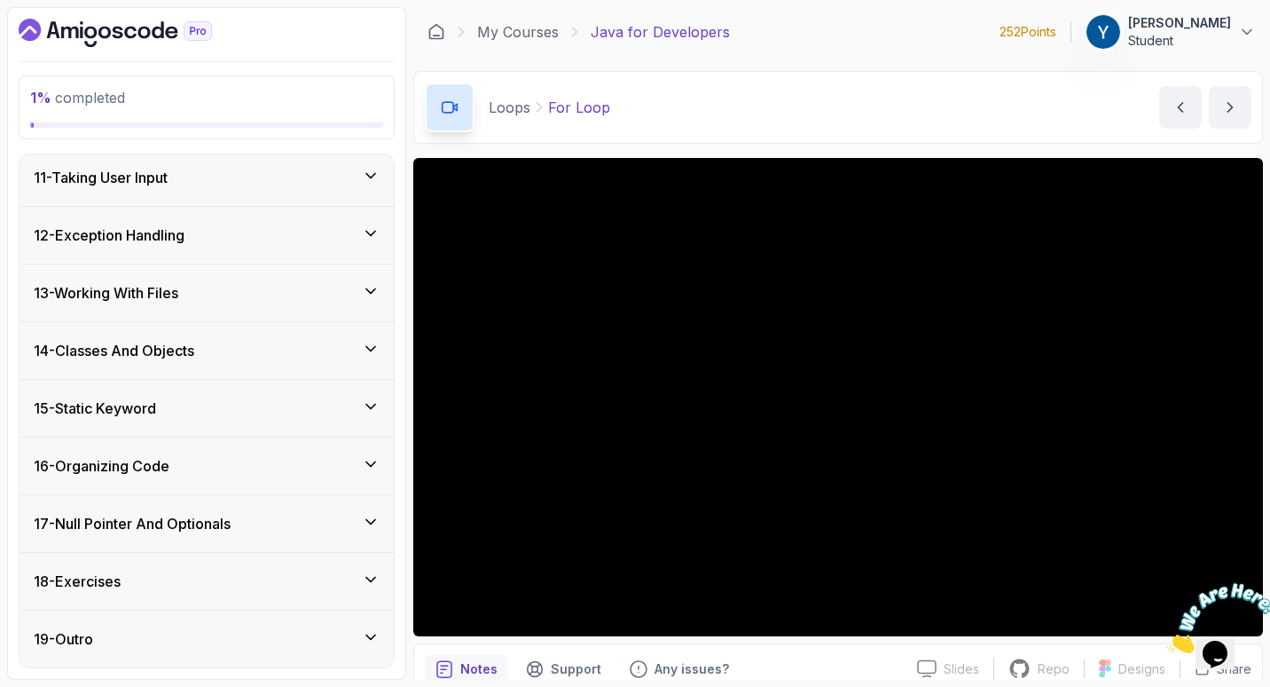
click at [231, 526] on h3 "17 - Null Pointer And Optionals" at bounding box center [132, 523] width 197 height 21
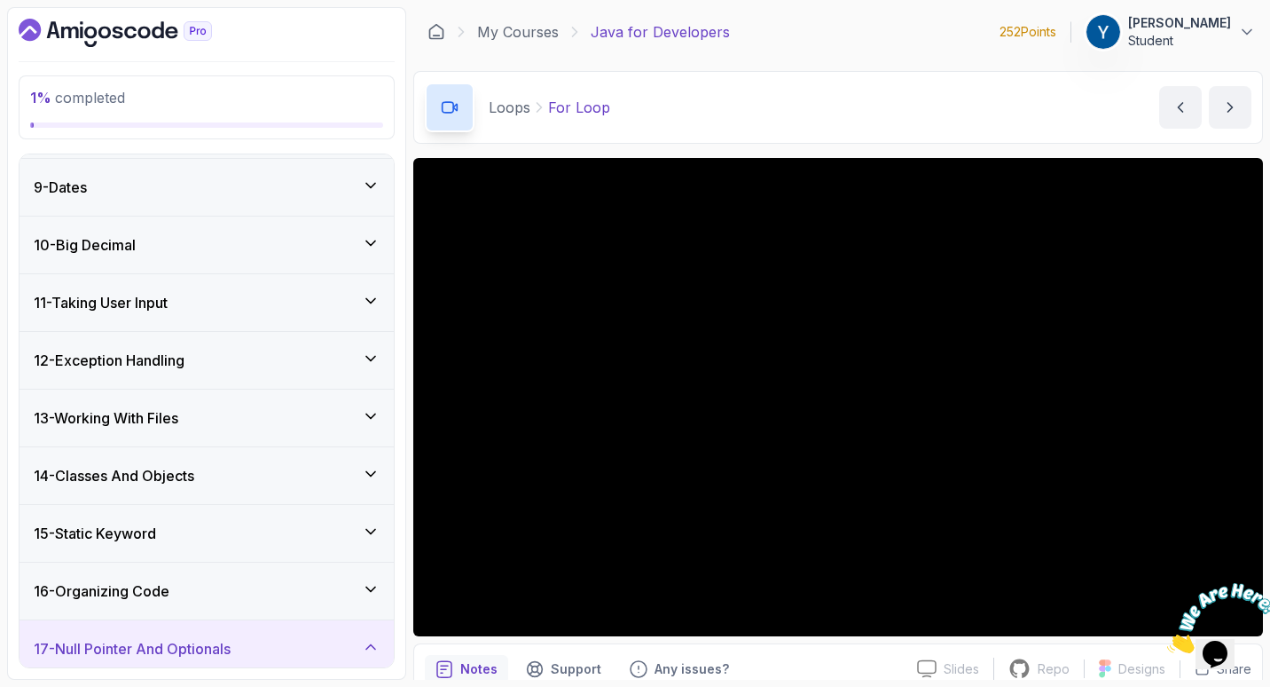
scroll to position [456, 0]
click at [283, 348] on div "12 - Exception Handling" at bounding box center [207, 361] width 374 height 57
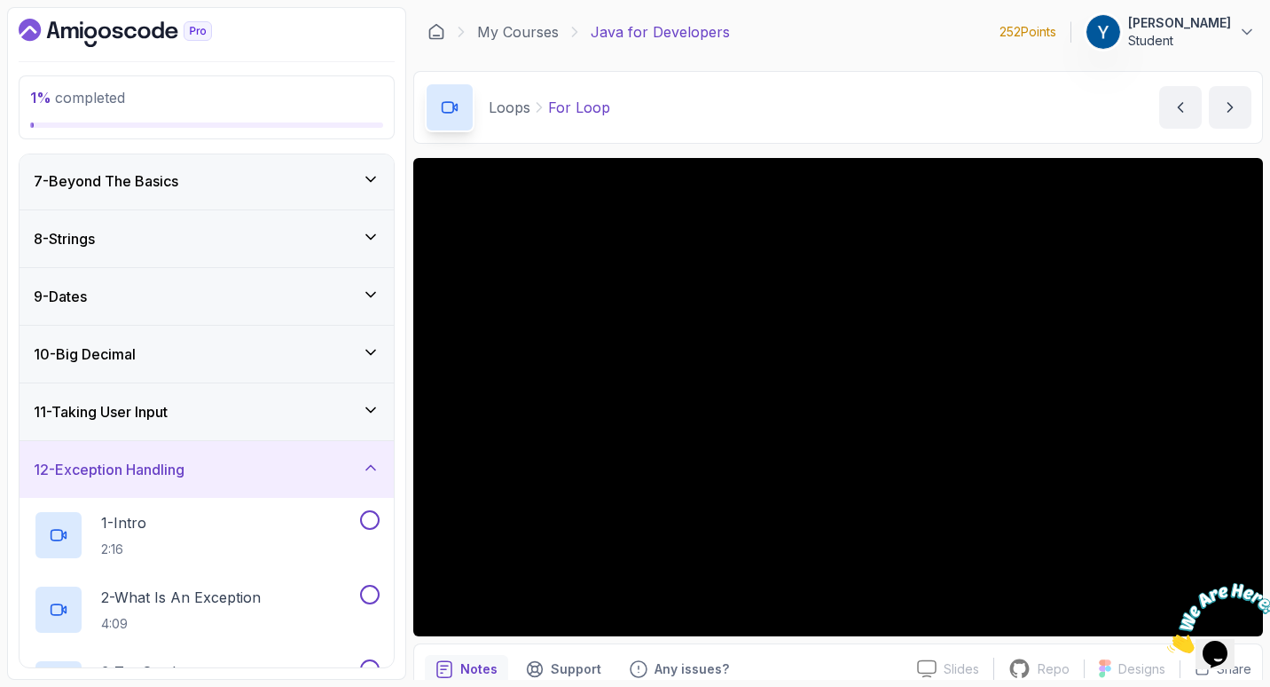
scroll to position [346, 0]
click at [283, 348] on div "10 - Big Decimal" at bounding box center [207, 355] width 346 height 21
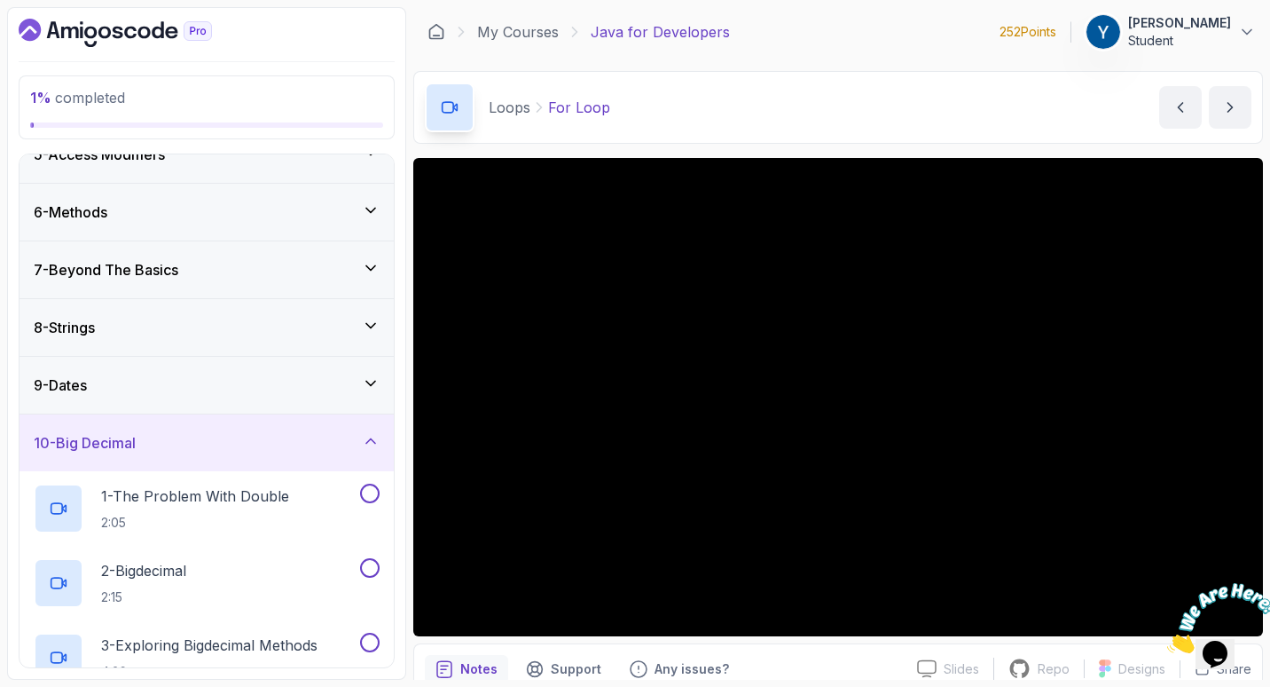
scroll to position [250, 0]
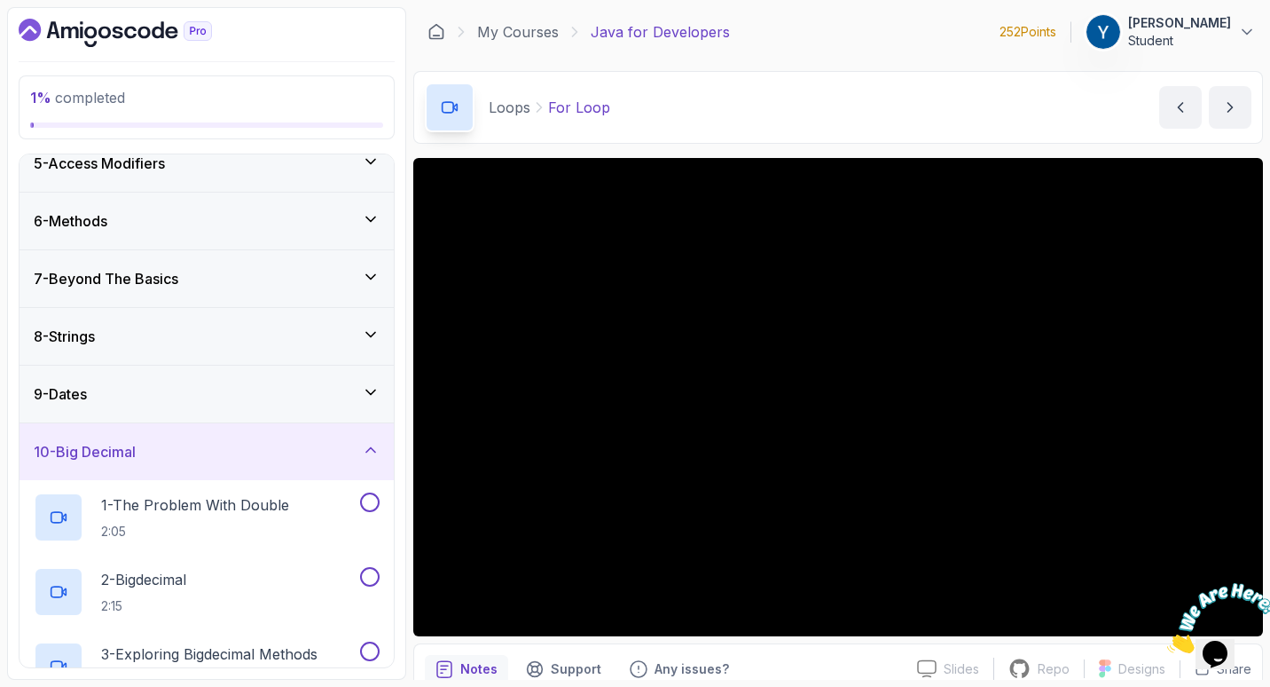
click at [274, 394] on div "9 - Dates" at bounding box center [207, 393] width 346 height 21
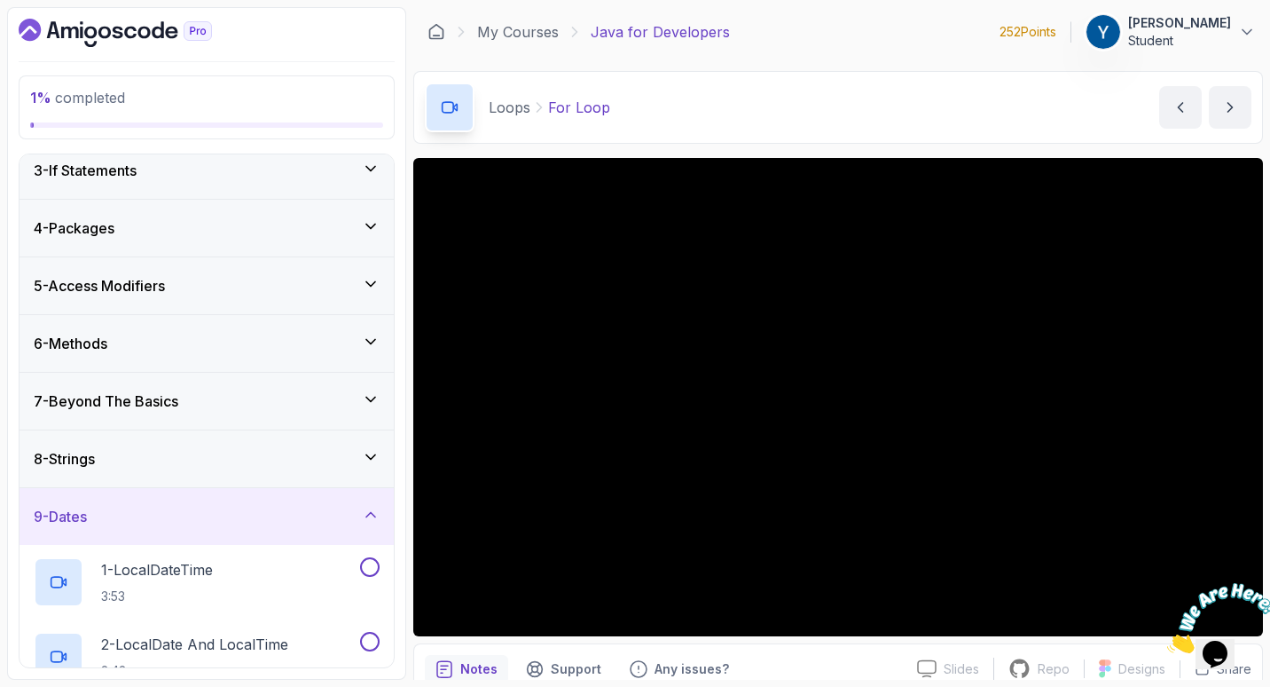
scroll to position [127, 0]
click at [274, 394] on div "7 - Beyond The Basics" at bounding box center [207, 401] width 346 height 21
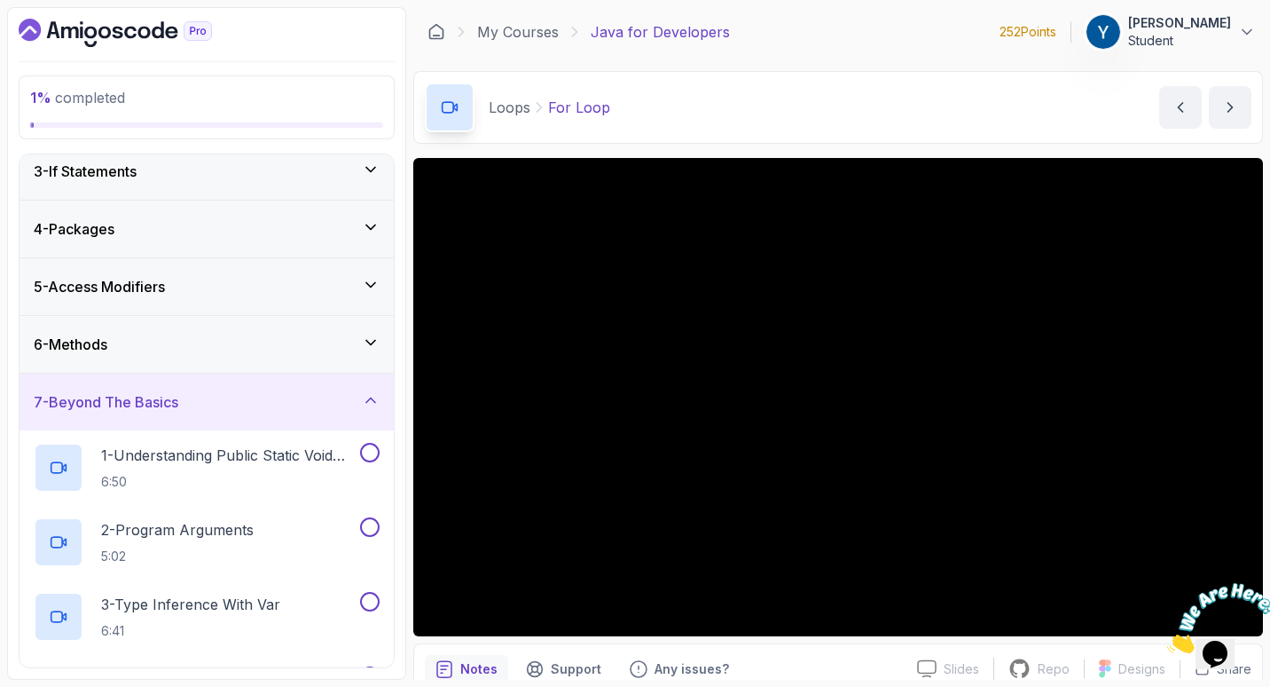
click at [284, 365] on div "6 - Methods" at bounding box center [207, 344] width 374 height 57
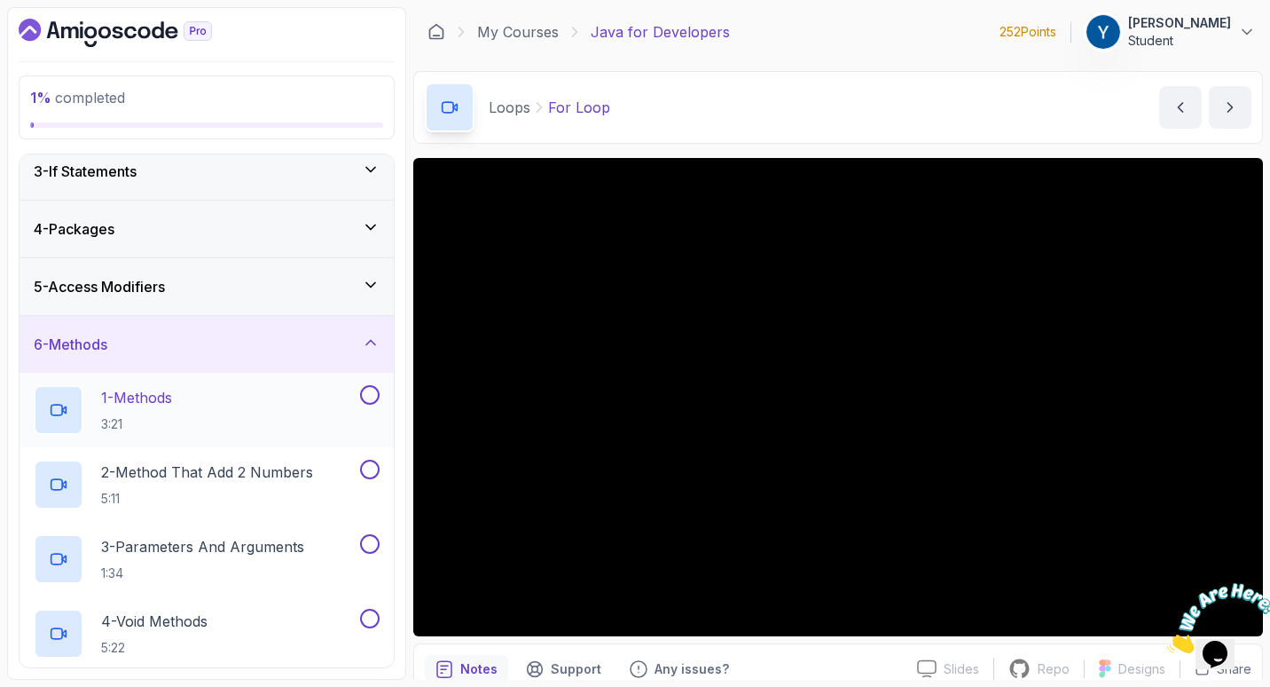
click at [293, 407] on div "1 - Methods 3:21" at bounding box center [195, 410] width 323 height 50
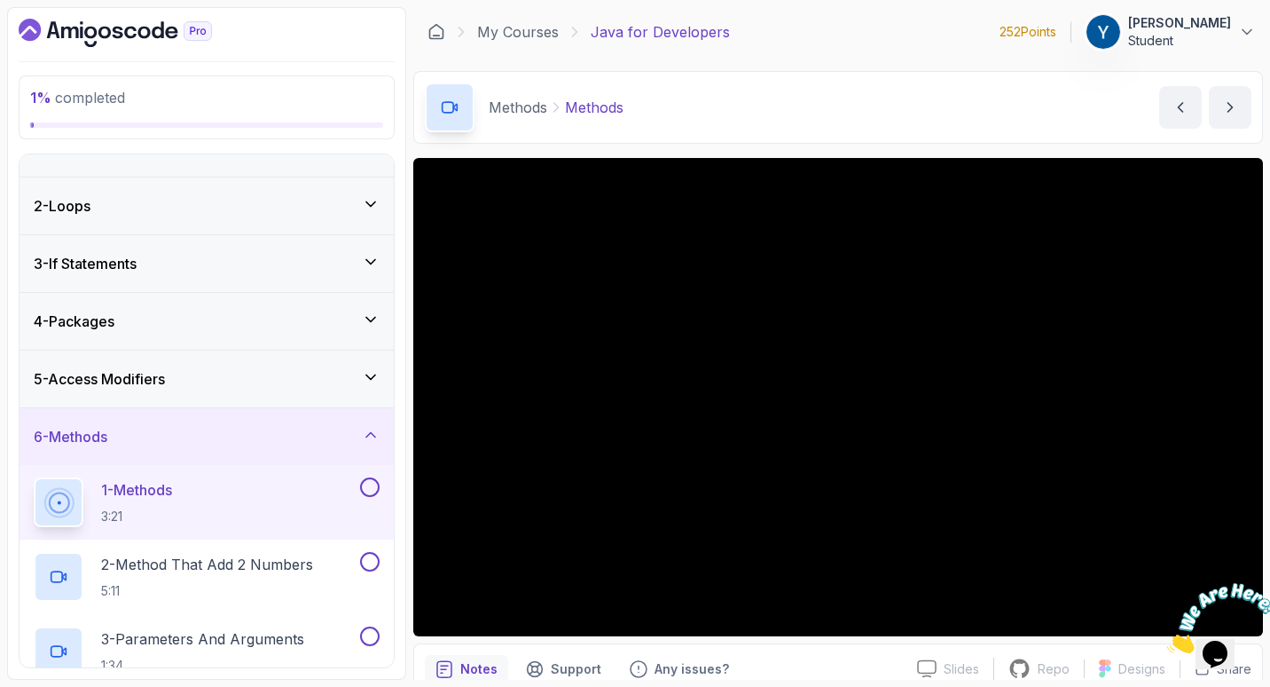
scroll to position [9, 0]
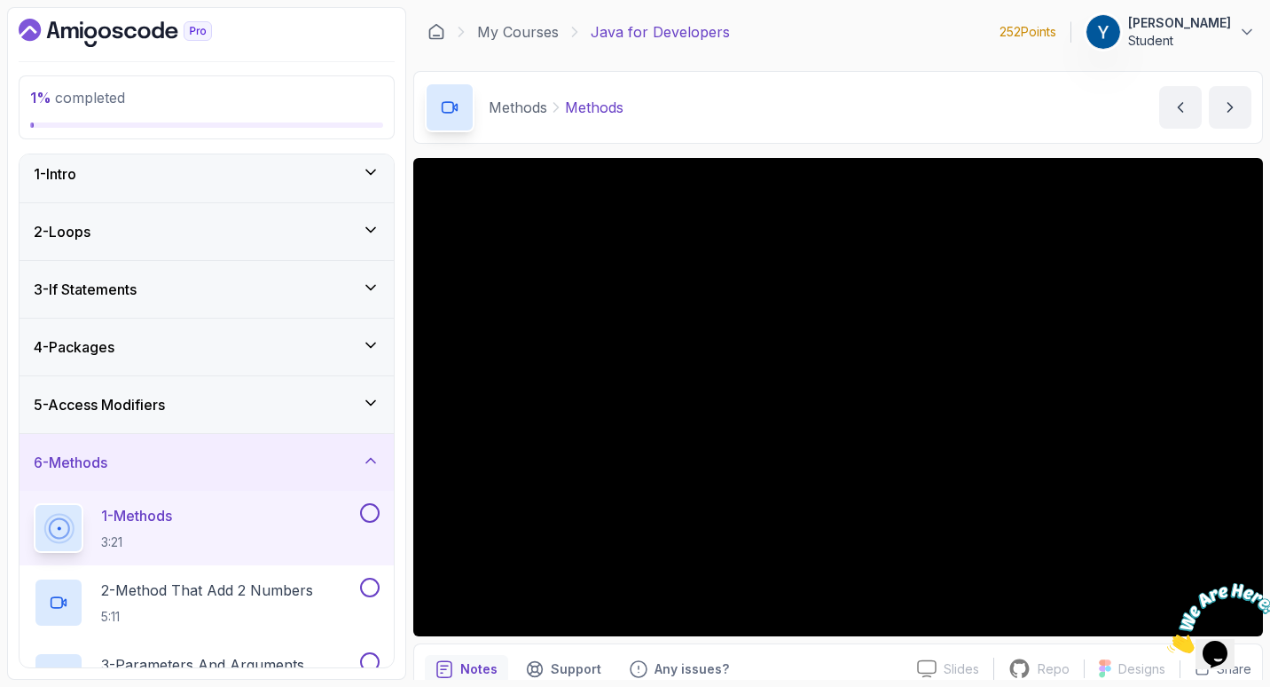
click at [34, 503] on button "1 - Methods 3:21" at bounding box center [207, 528] width 346 height 50
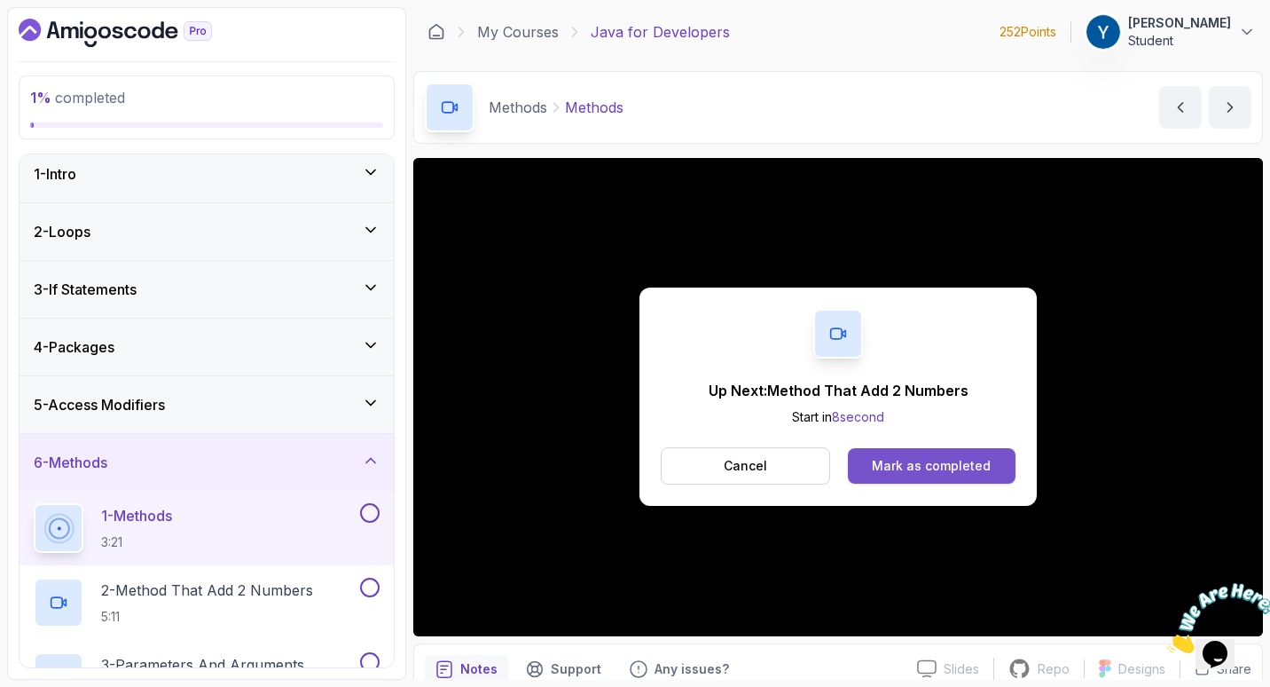
click at [914, 463] on div "Mark as completed" at bounding box center [931, 466] width 119 height 18
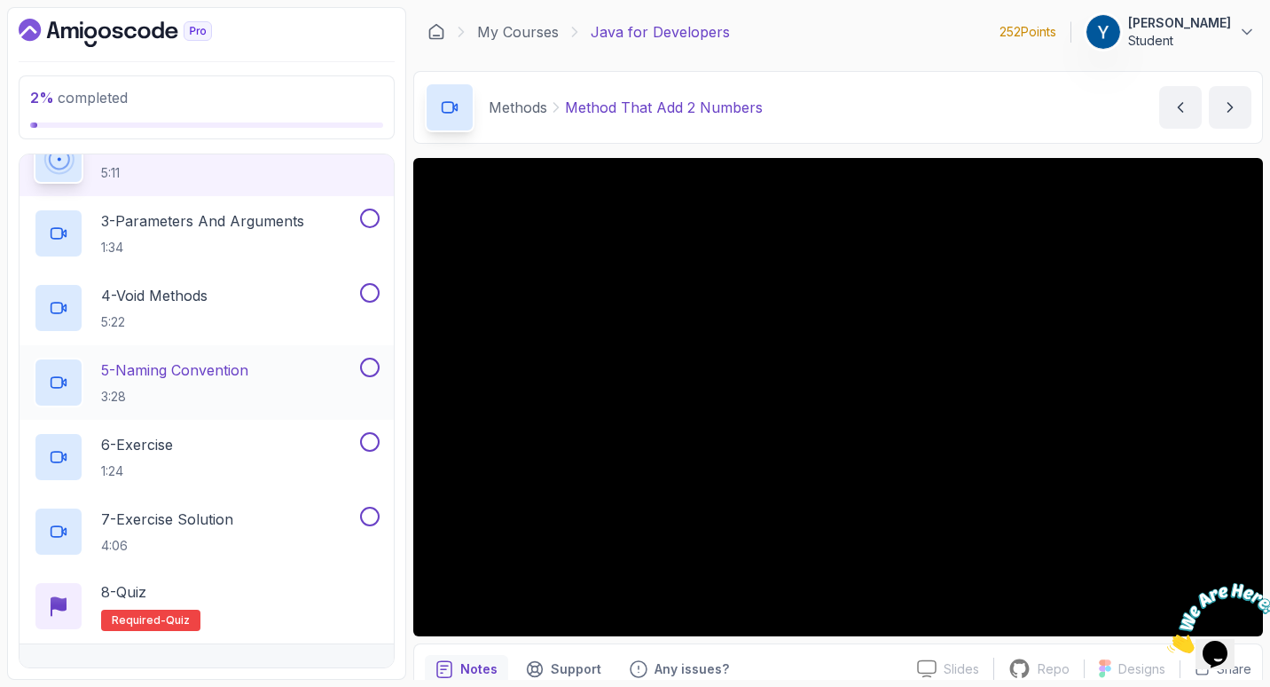
scroll to position [9, 0]
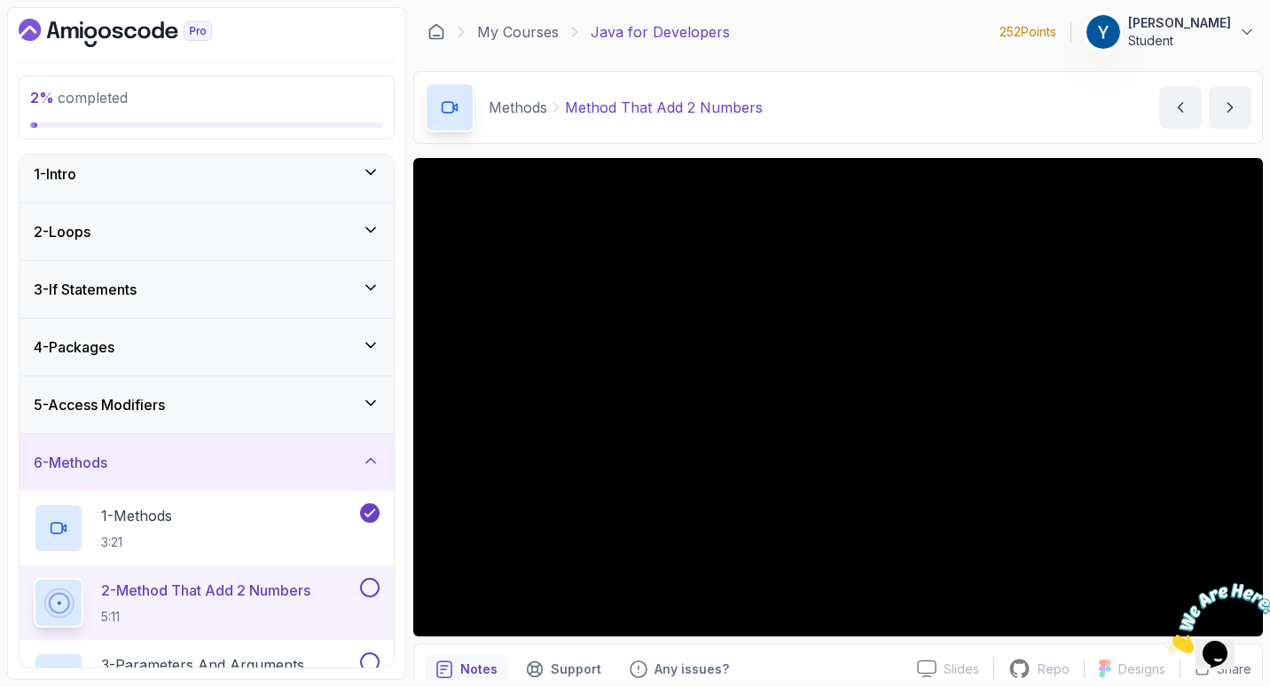
click at [274, 339] on div "4 - Packages" at bounding box center [207, 346] width 346 height 21
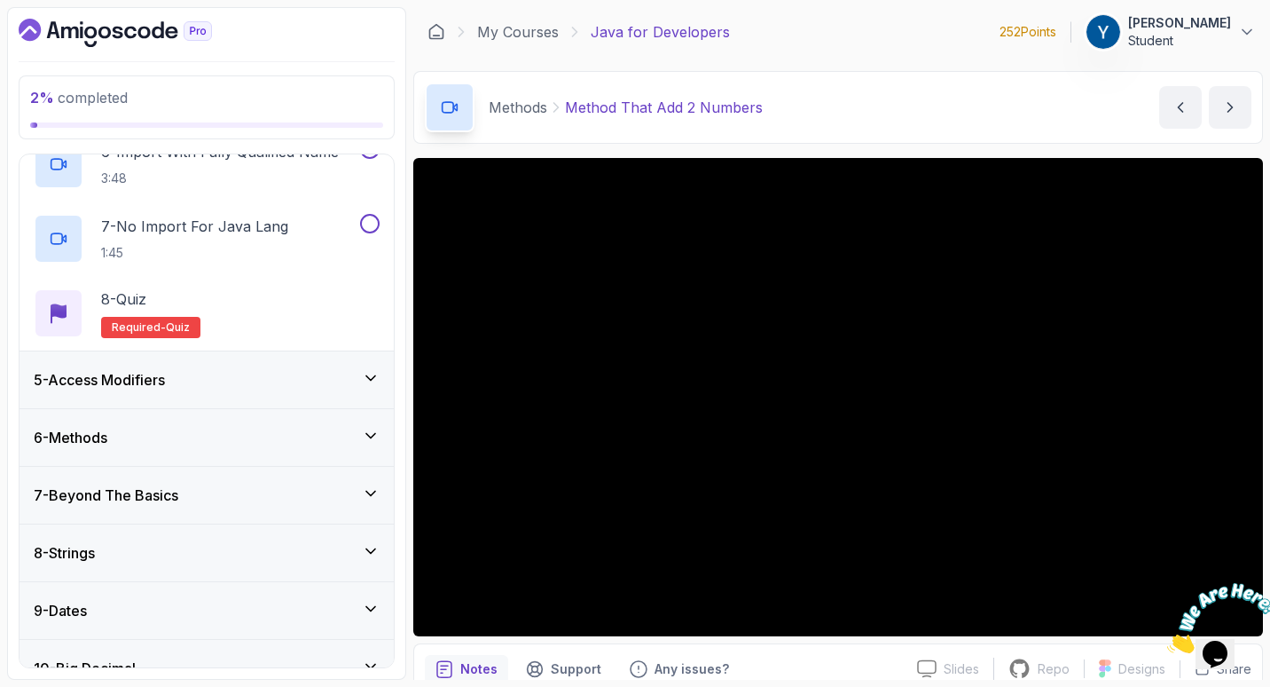
click at [265, 369] on div "5 - Access Modifiers" at bounding box center [207, 379] width 346 height 21
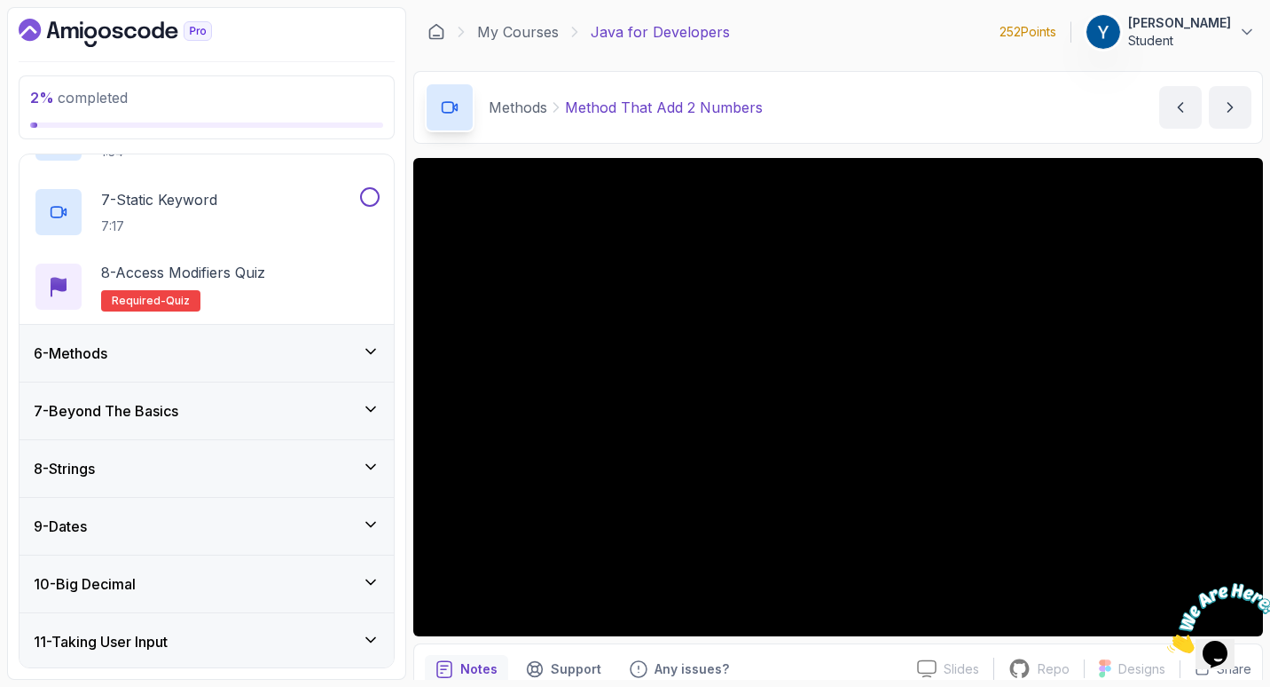
scroll to position [734, 0]
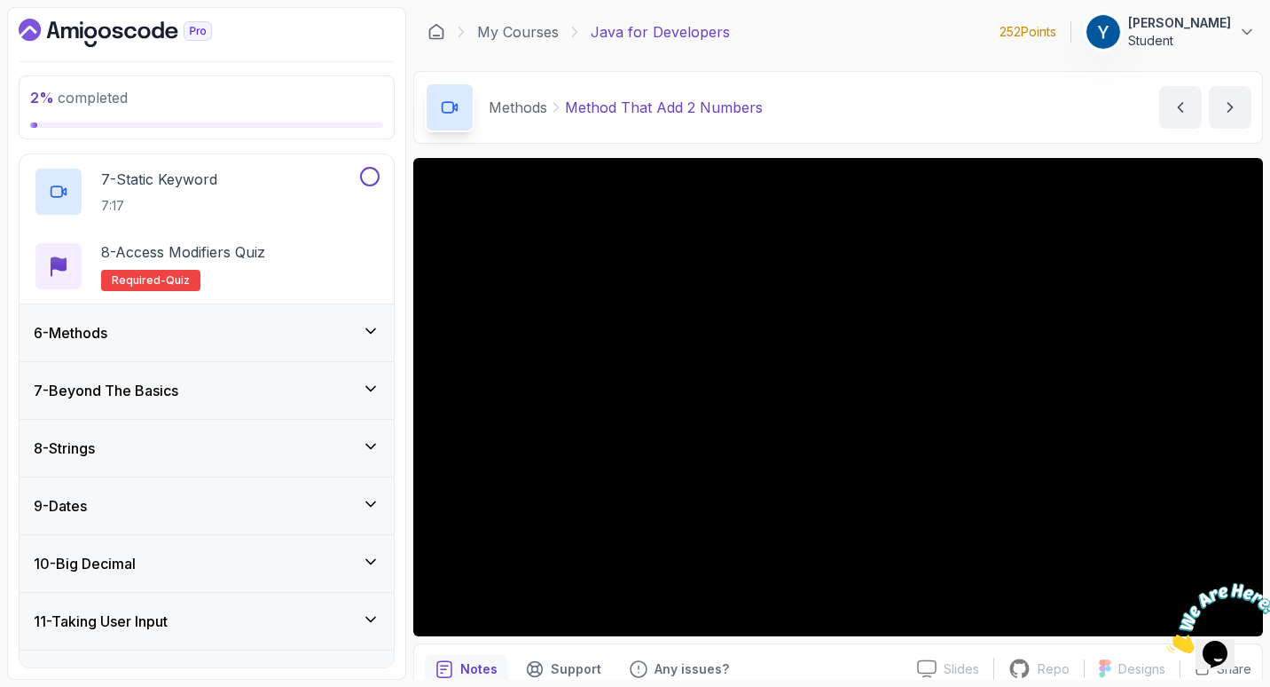
click at [221, 336] on div "6 - Methods" at bounding box center [207, 332] width 346 height 21
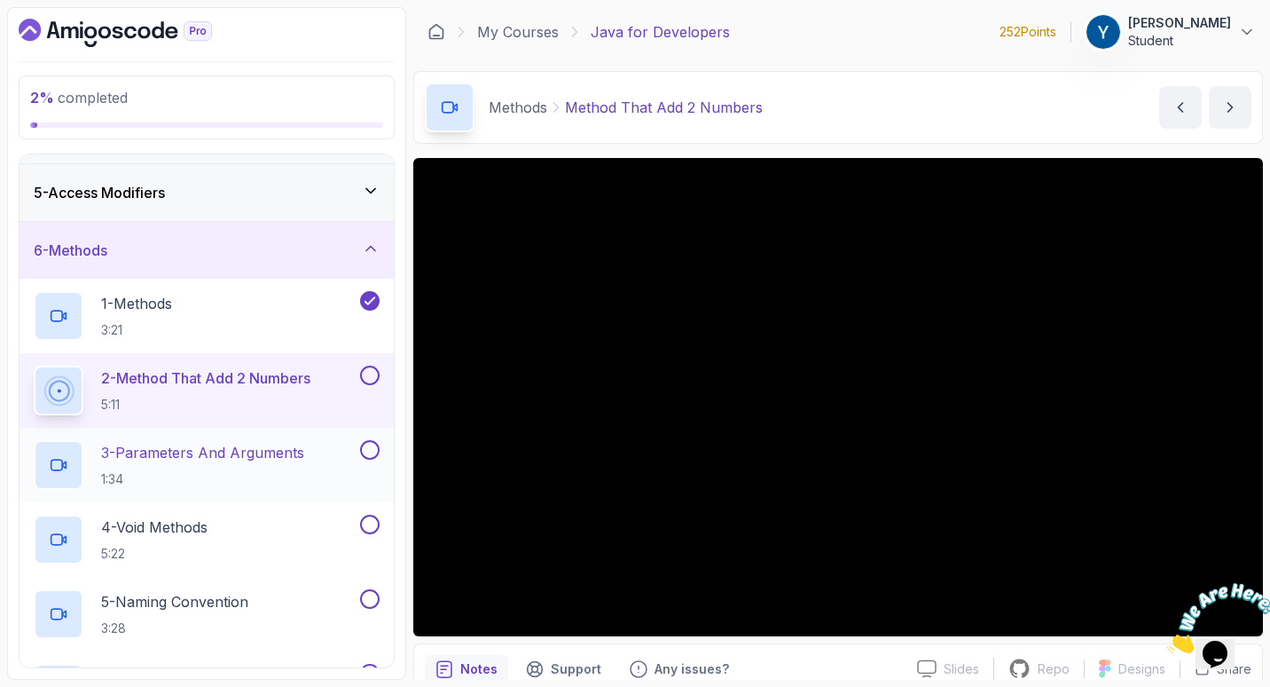
scroll to position [202, 0]
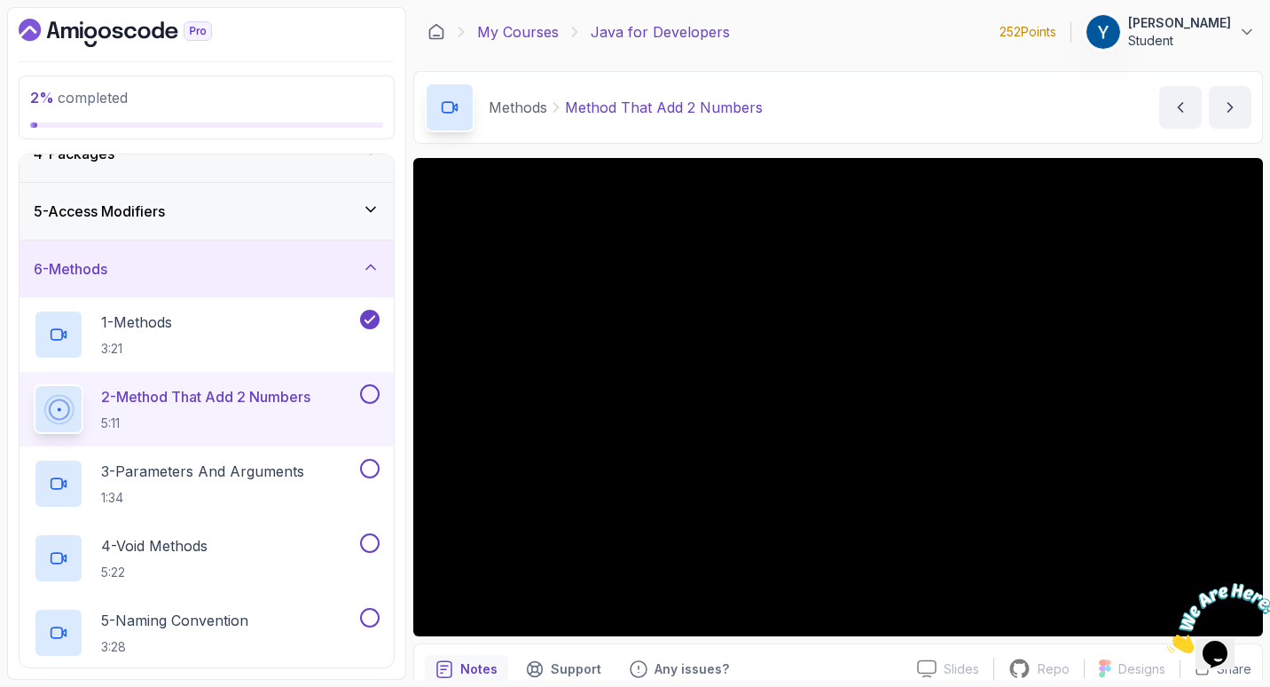
click at [538, 35] on link "My Courses" at bounding box center [518, 31] width 82 height 21
